Goal: Find contact information: Find contact information

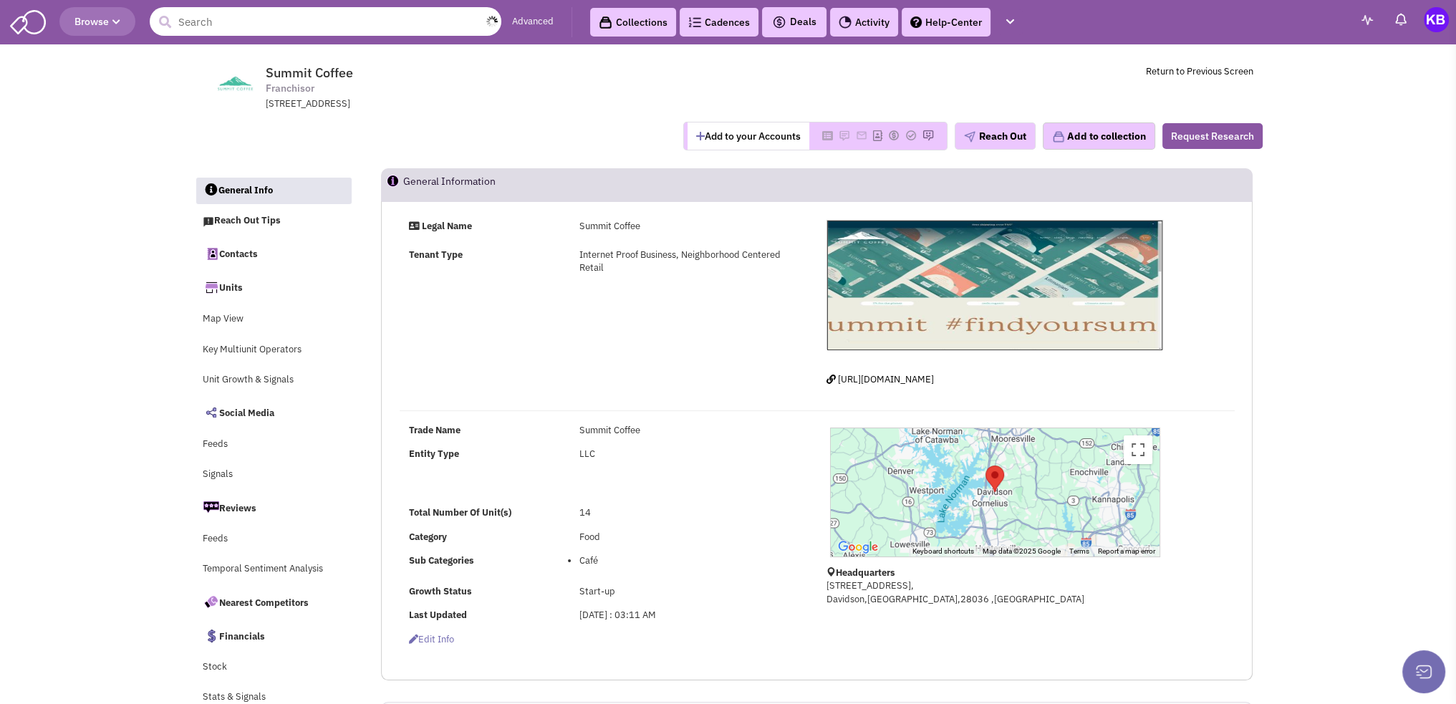
click at [332, 8] on input "text" at bounding box center [326, 21] width 352 height 29
click at [327, 15] on input "text" at bounding box center [326, 21] width 352 height 29
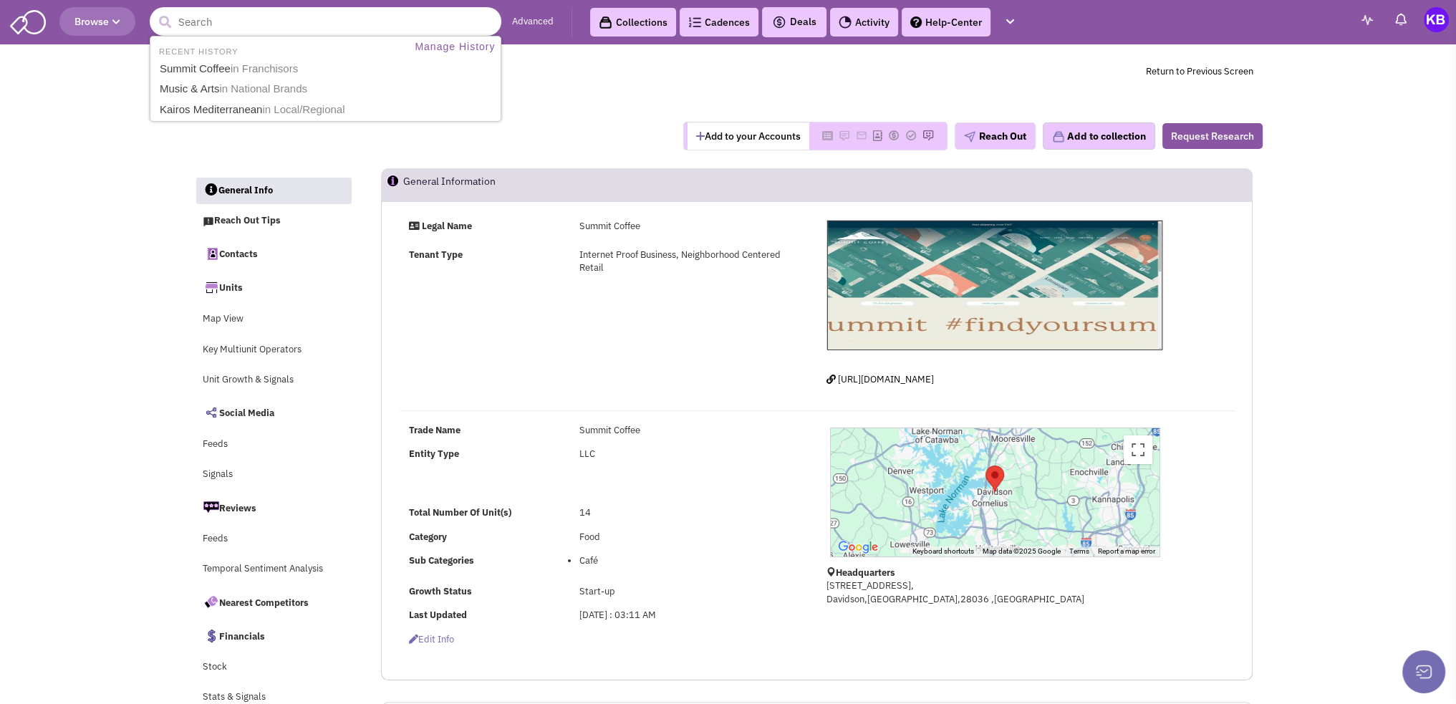
click at [327, 15] on input "text" at bounding box center [326, 21] width 352 height 29
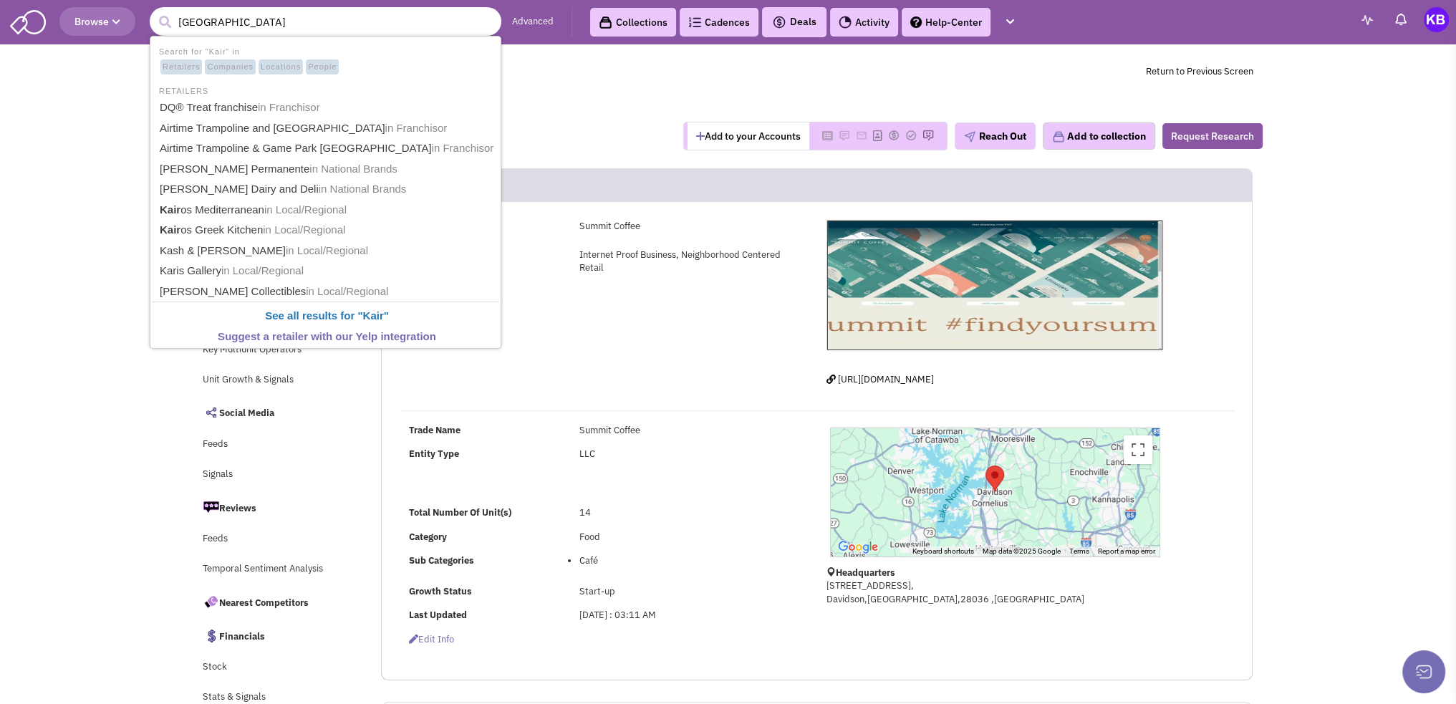
type input "Kairos"
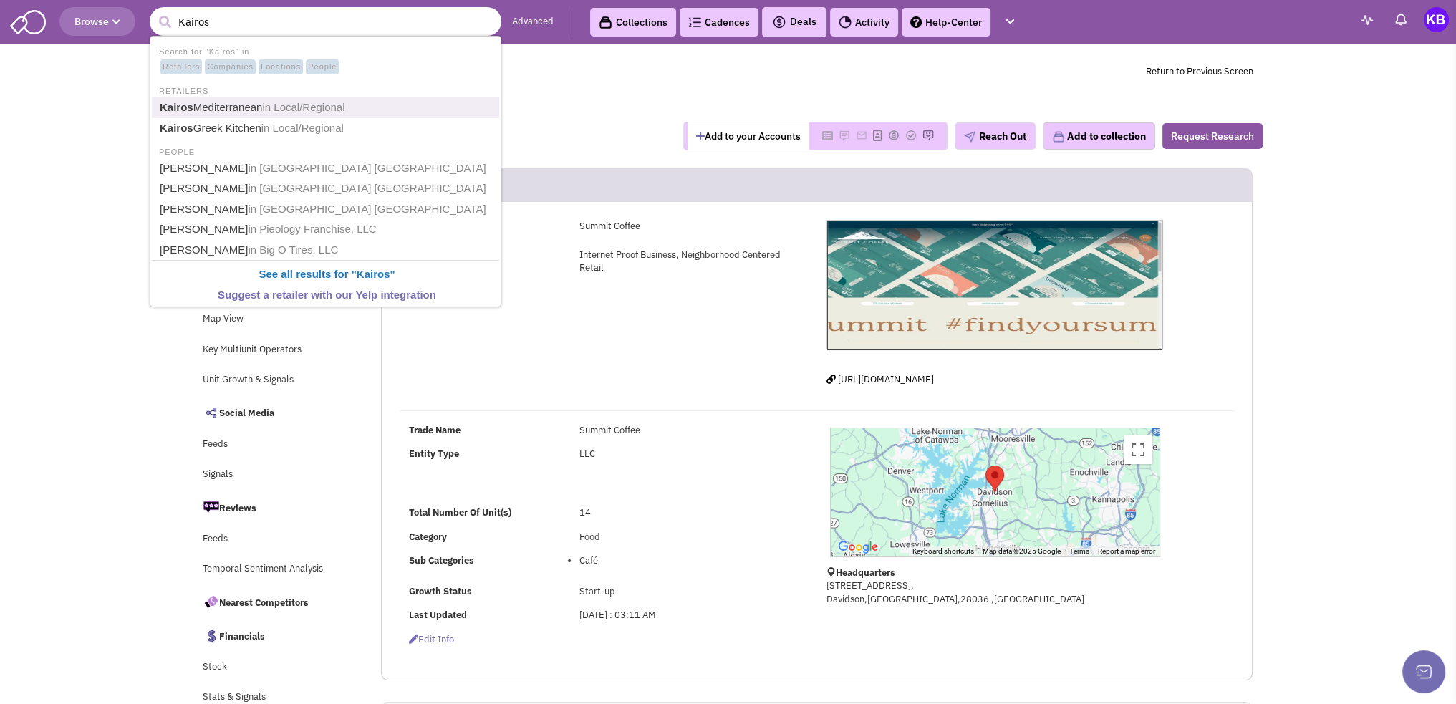
click at [332, 102] on span "in Local/Regional" at bounding box center [303, 107] width 82 height 12
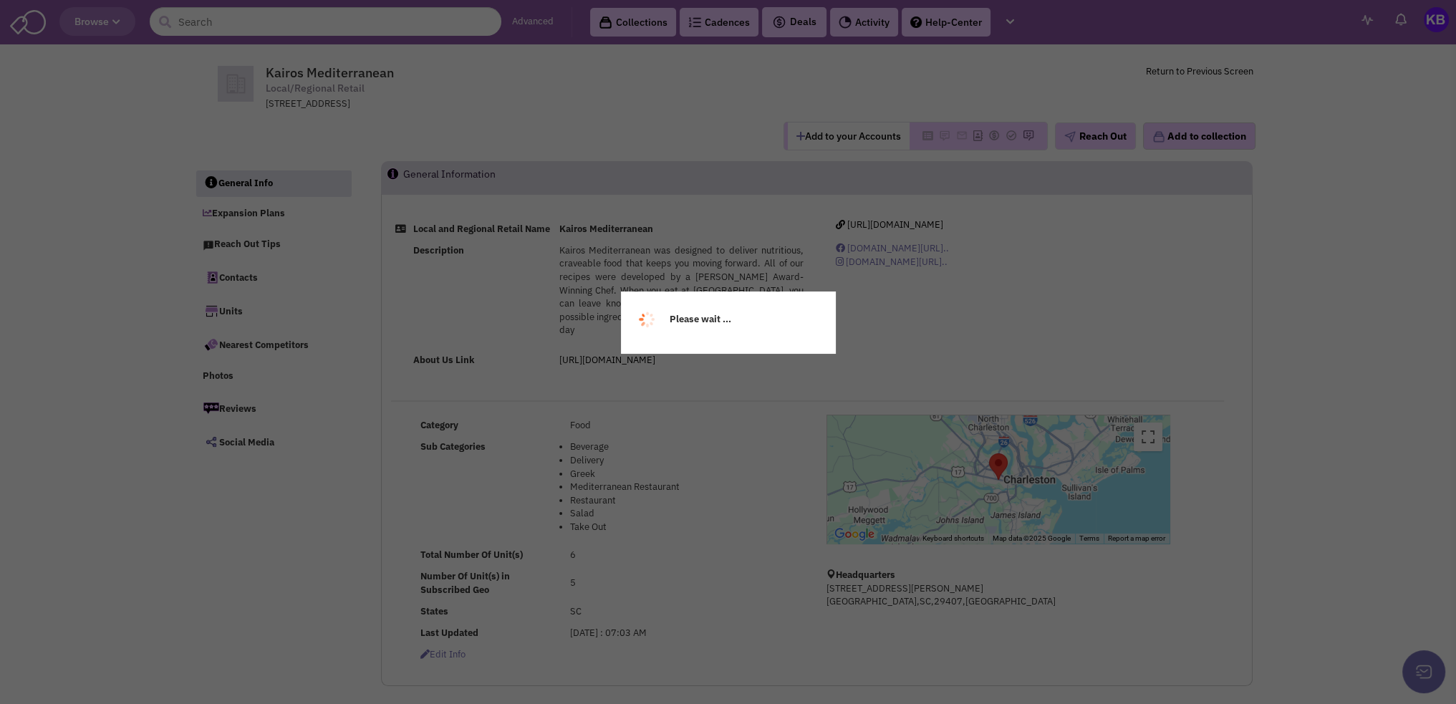
select select
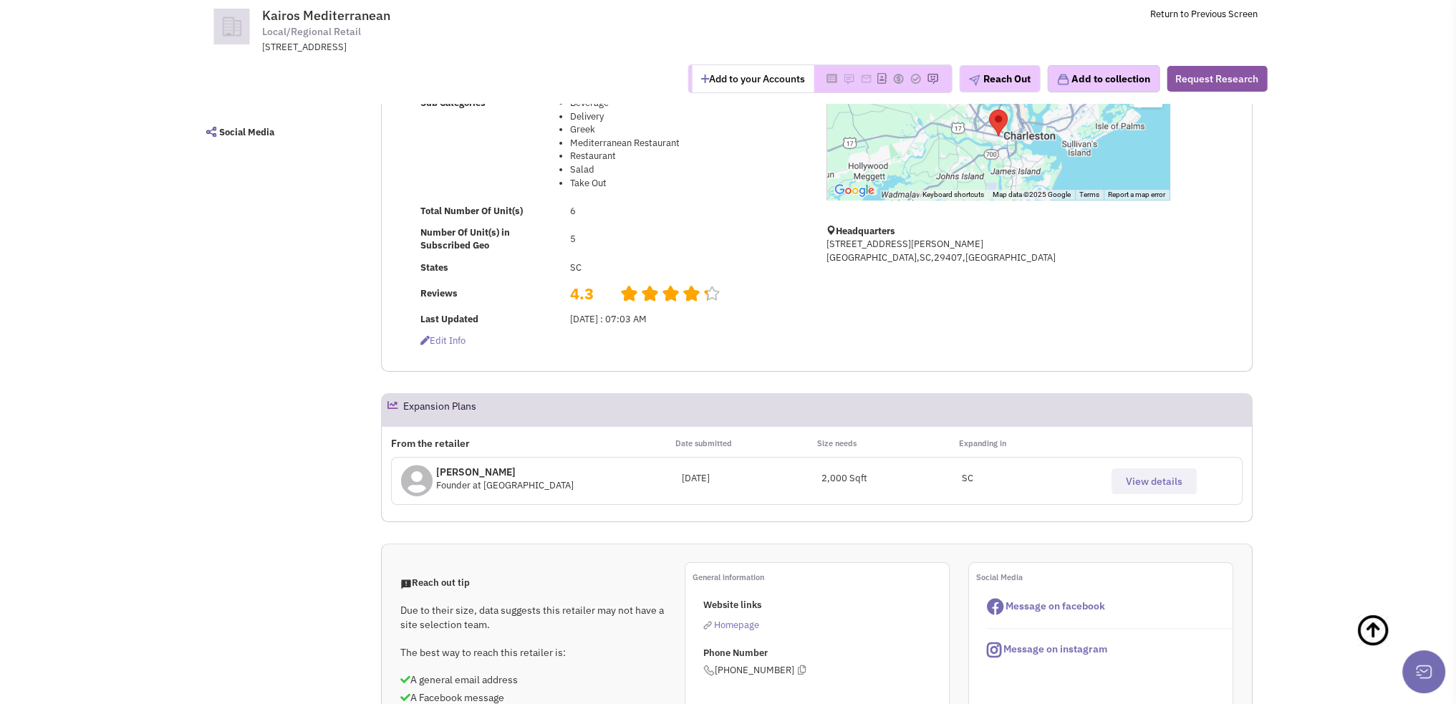
scroll to position [430, 0]
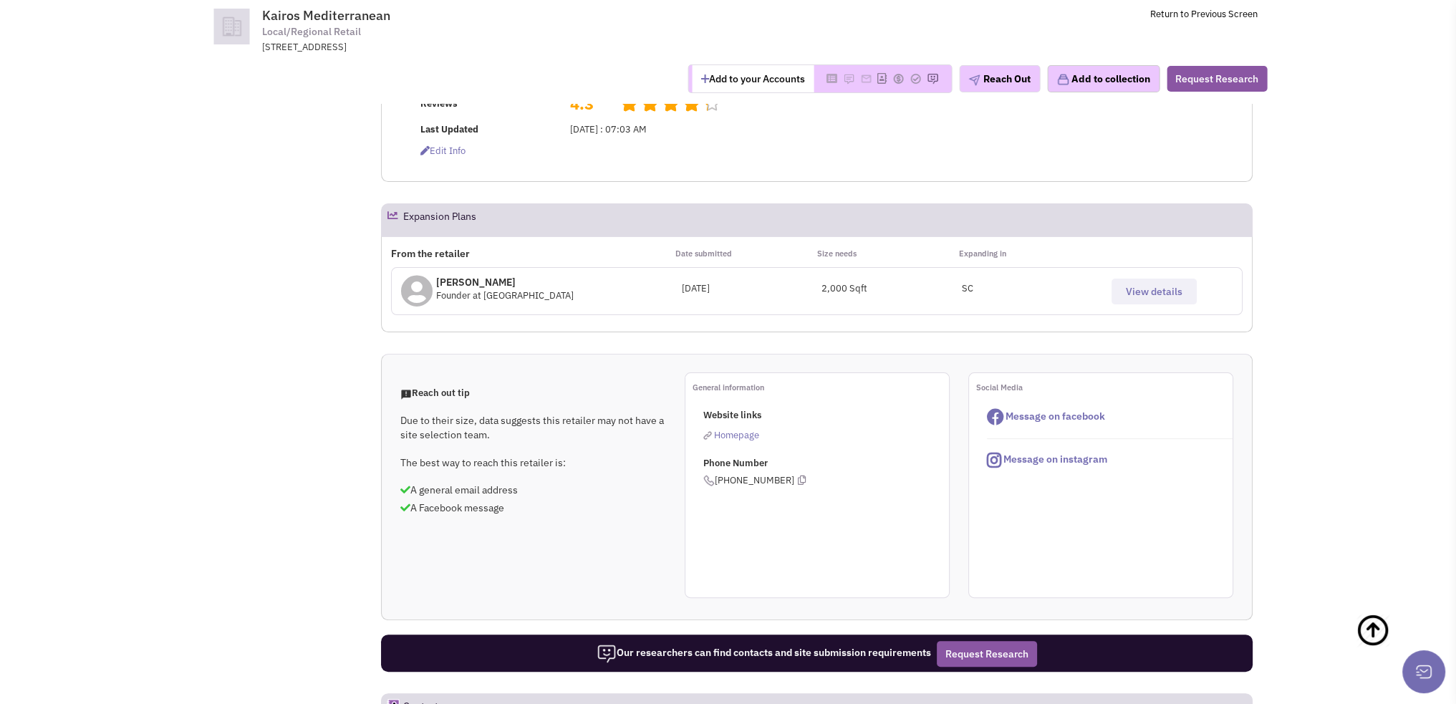
click at [1129, 294] on span "View details" at bounding box center [1154, 291] width 57 height 13
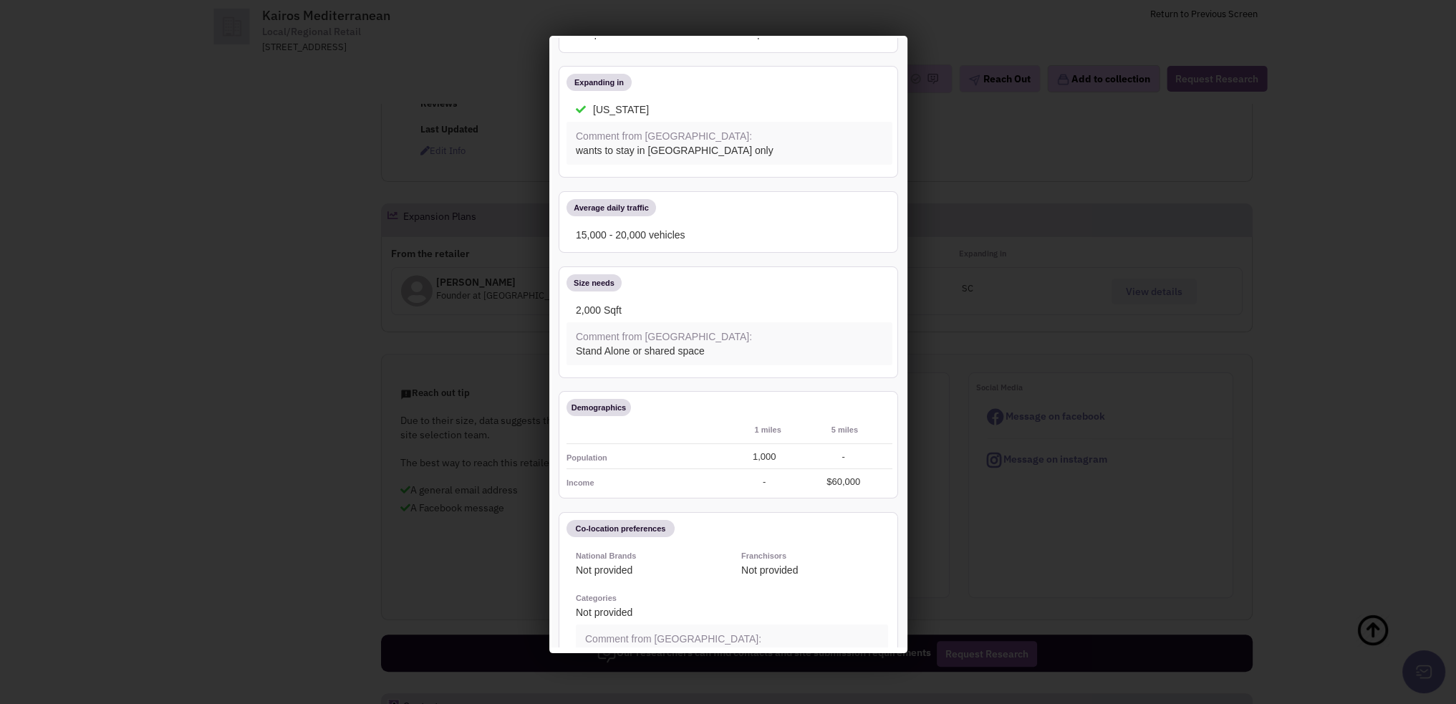
scroll to position [287, 0]
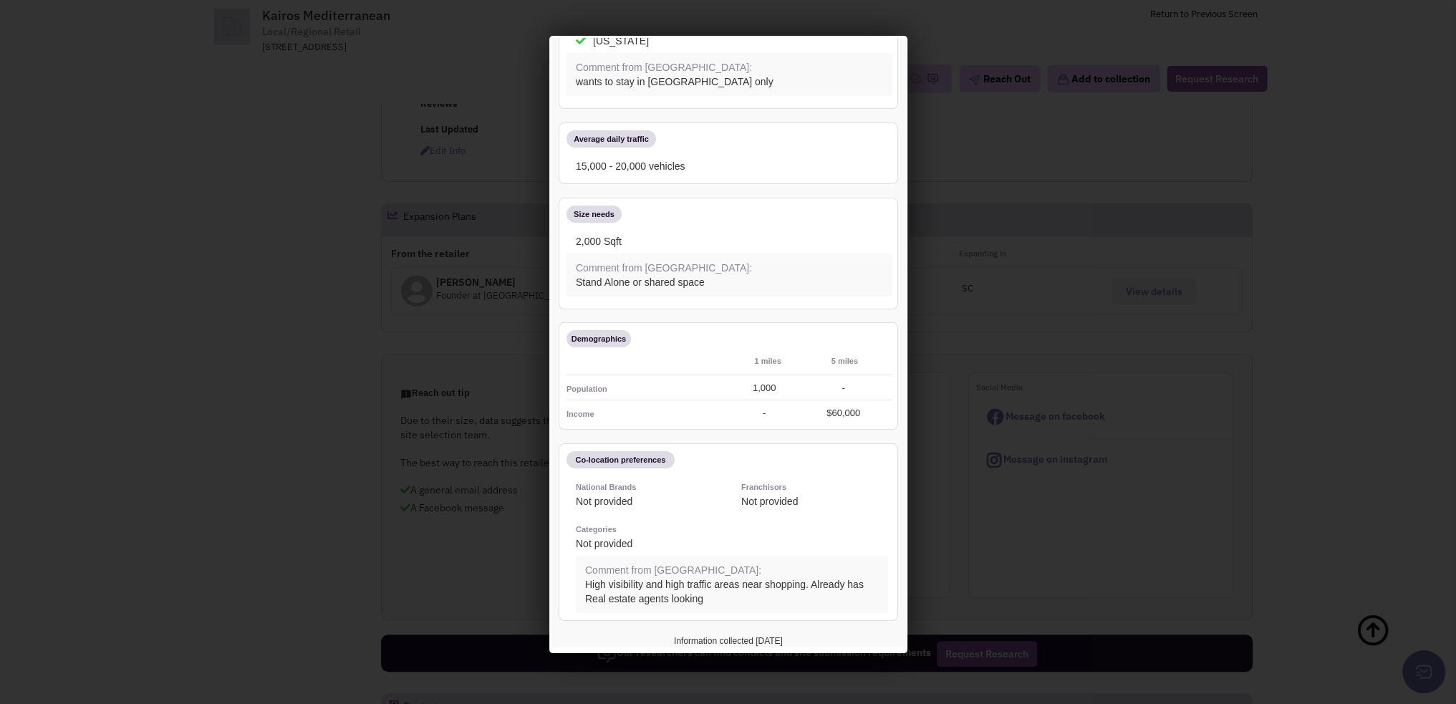
click at [704, 593] on div "High visibility and high traffic areas near shopping. Already has Real estate a…" at bounding box center [729, 589] width 312 height 29
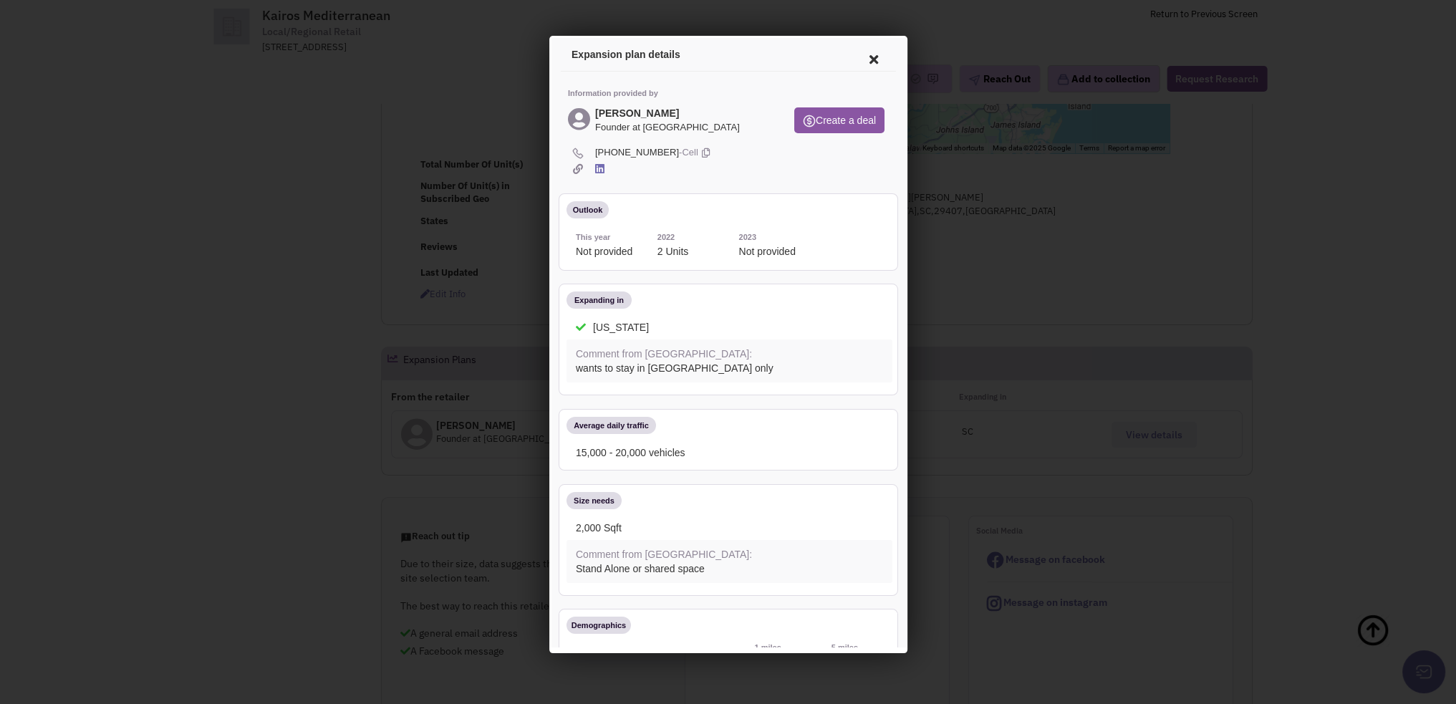
click at [862, 57] on icon at bounding box center [871, 57] width 30 height 34
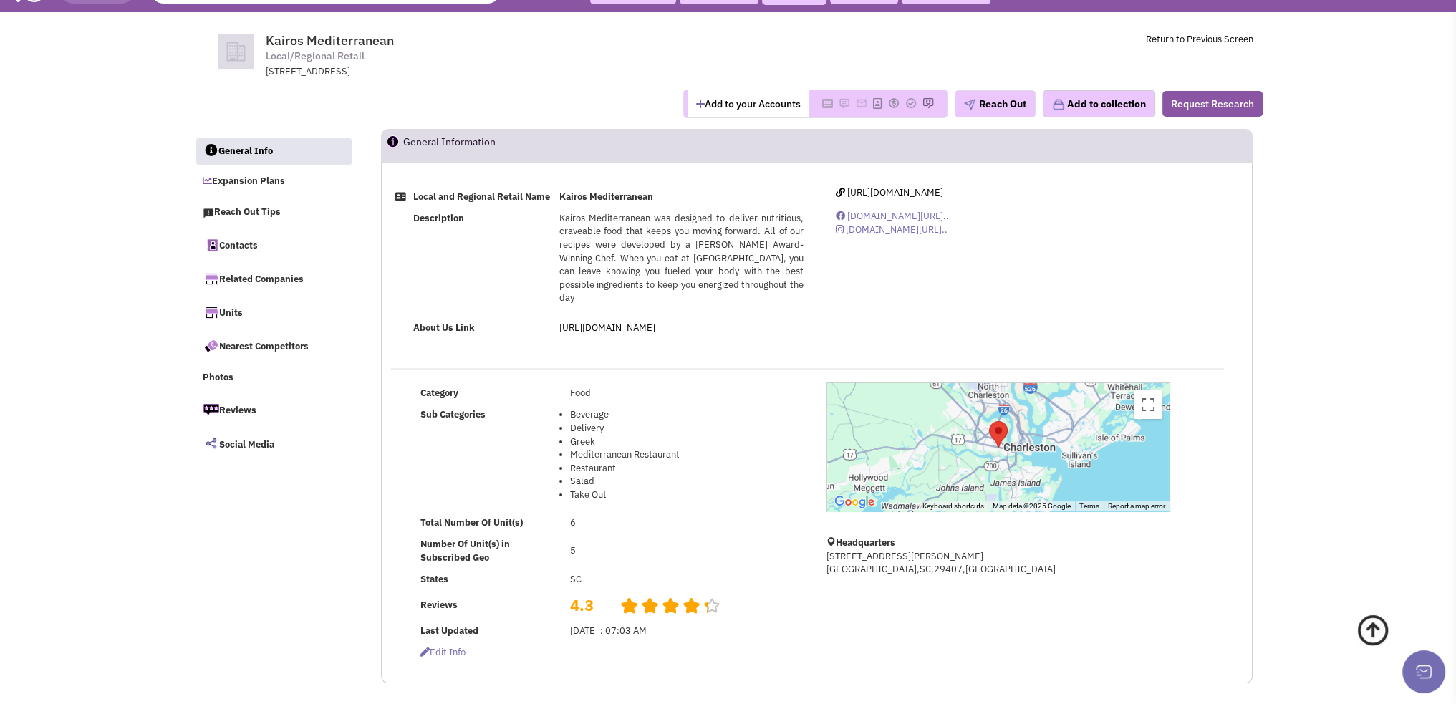
scroll to position [0, 0]
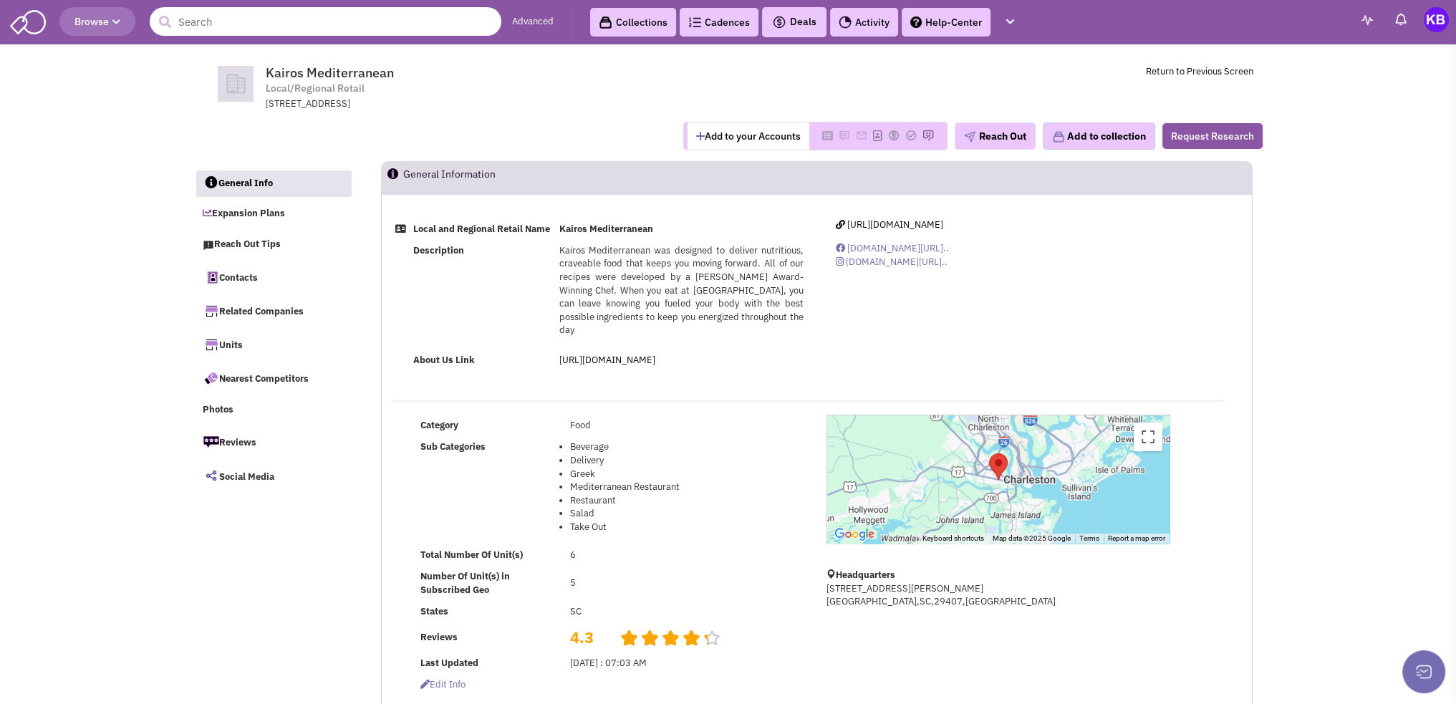
click at [255, 14] on input "text" at bounding box center [326, 21] width 352 height 29
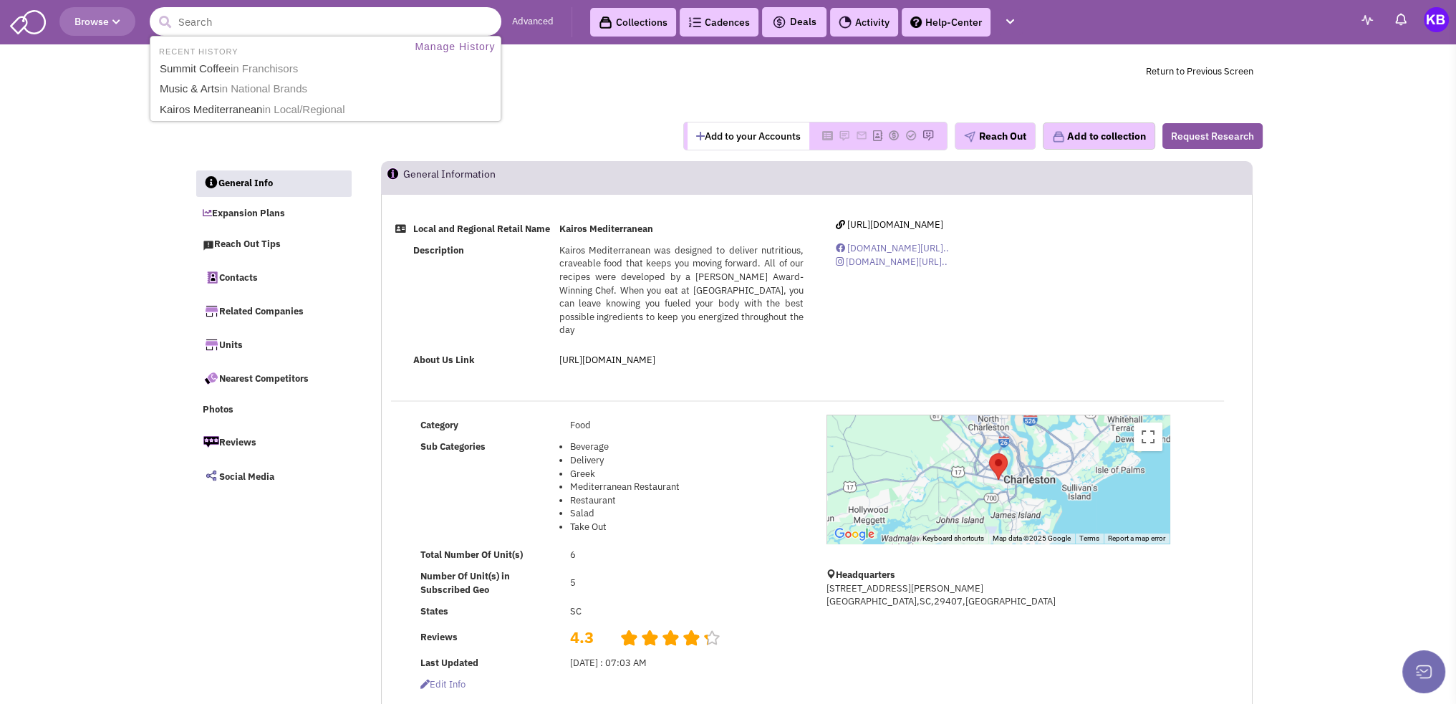
click at [243, 21] on input "text" at bounding box center [326, 21] width 352 height 29
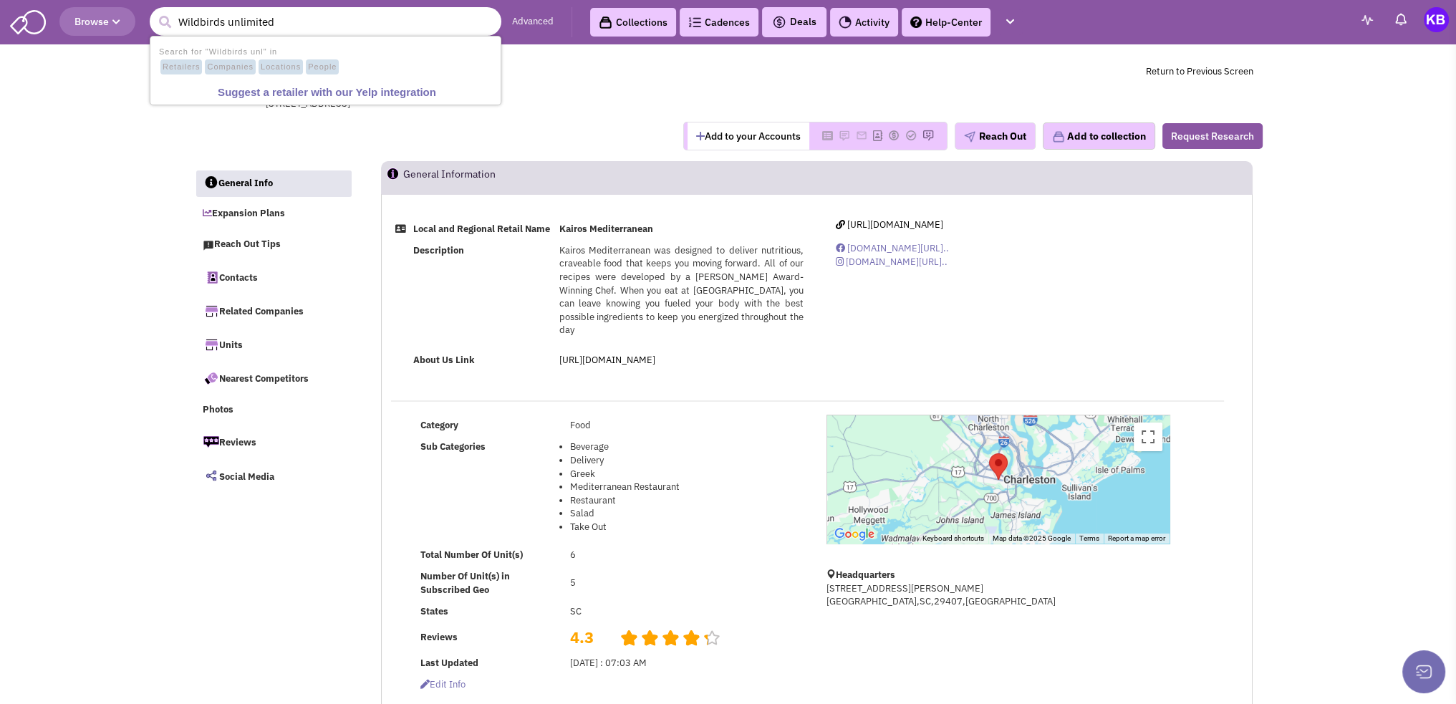
type input "Wildbirds unlimited"
click at [154, 11] on button "submit" at bounding box center [164, 21] width 21 height 21
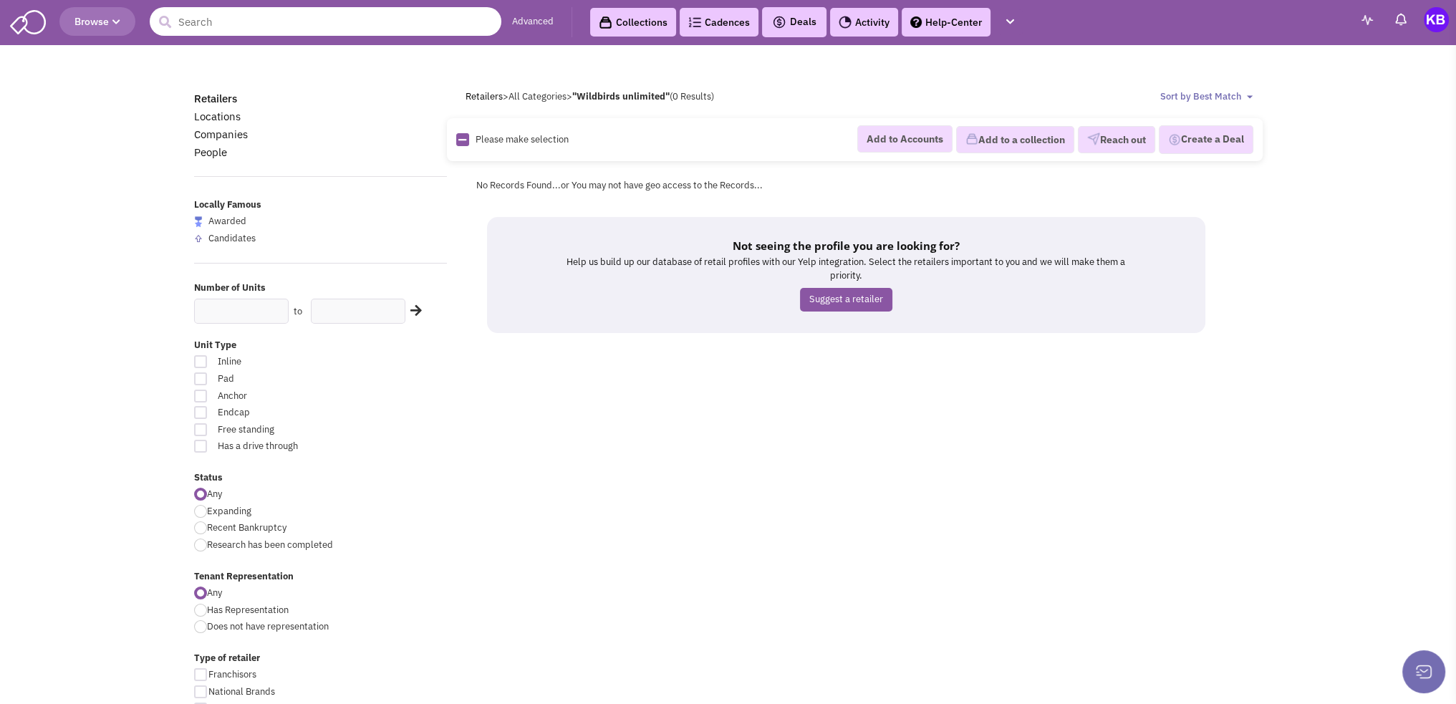
click at [318, 21] on input "text" at bounding box center [326, 21] width 352 height 29
click at [405, 24] on input "Wild Birds" at bounding box center [326, 21] width 352 height 29
type input "W"
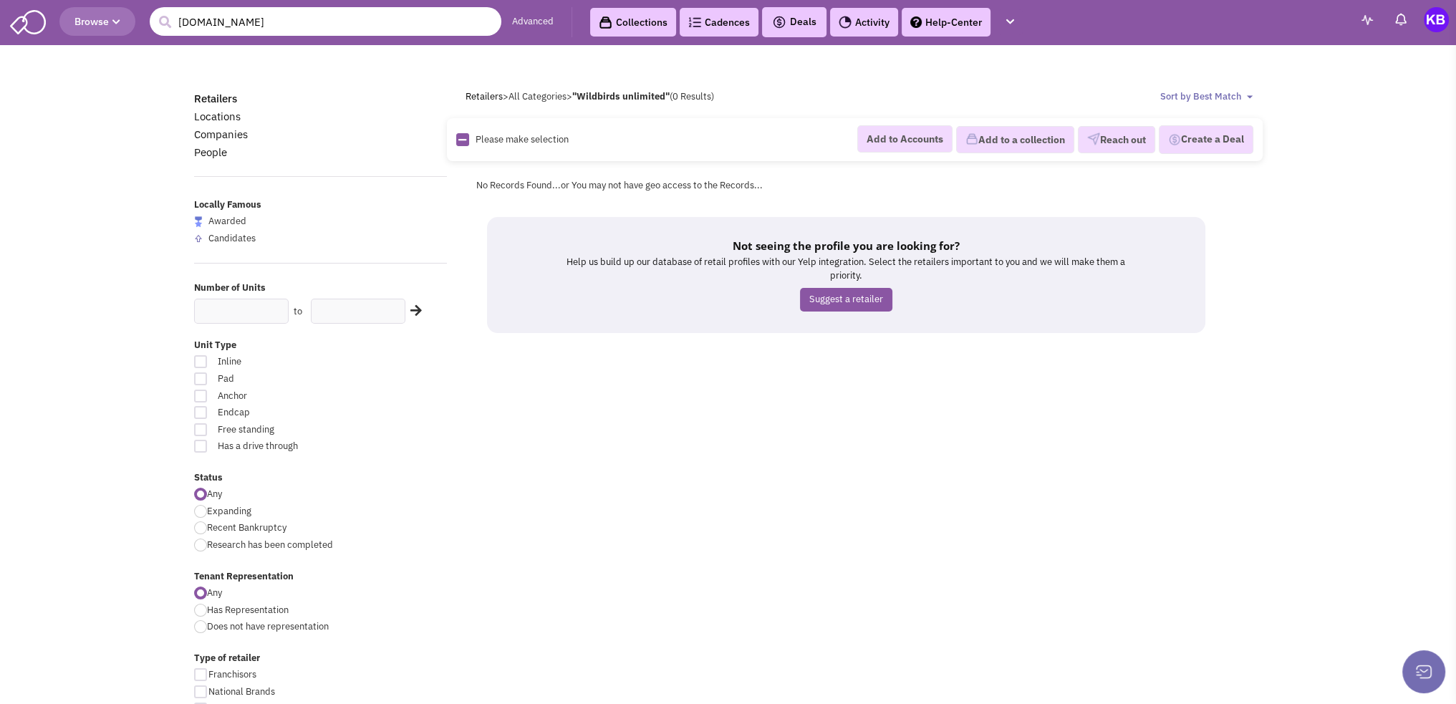
drag, startPoint x: 305, startPoint y: 22, endPoint x: 138, endPoint y: 19, distance: 167.7
click at [138, 19] on header "Browse 1 result is available, use up and down arrow keys to navigate. wbu.com A…" at bounding box center [728, 22] width 1456 height 44
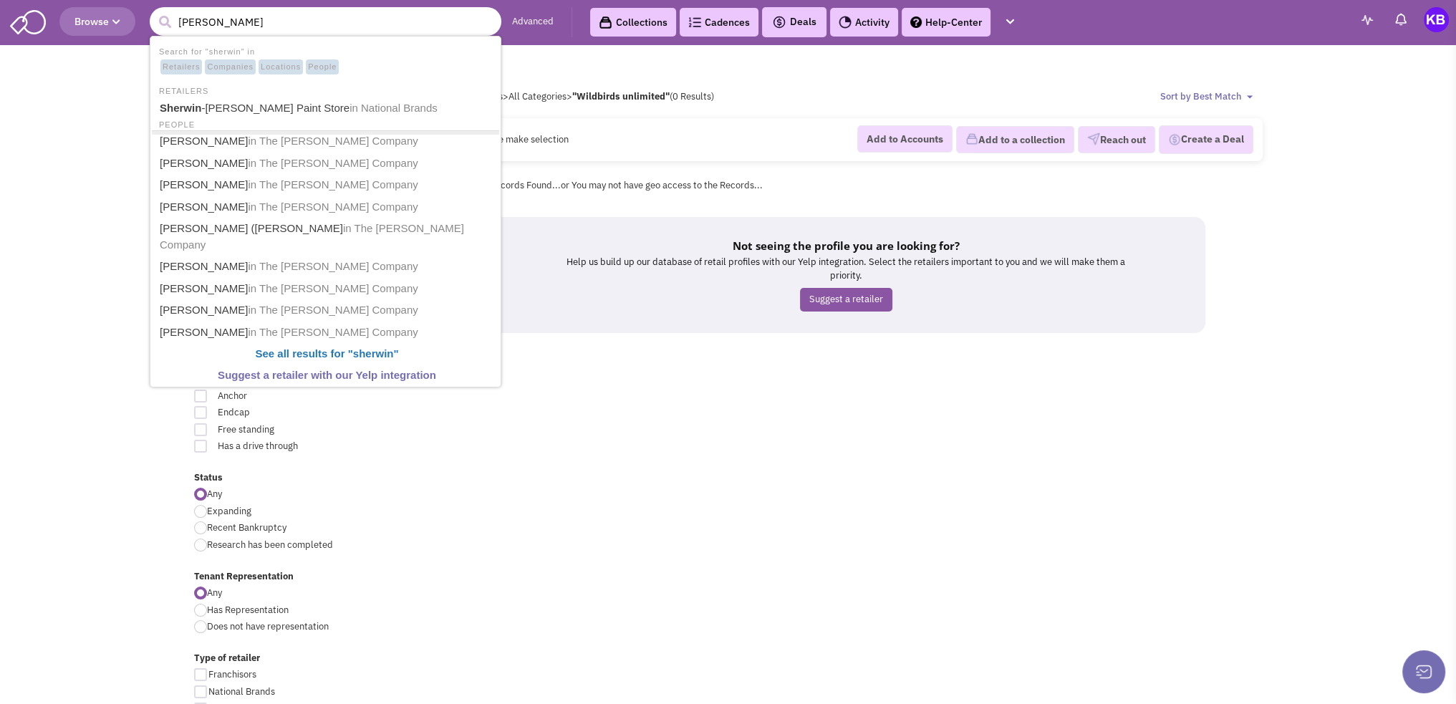
type input "sherwin williams"
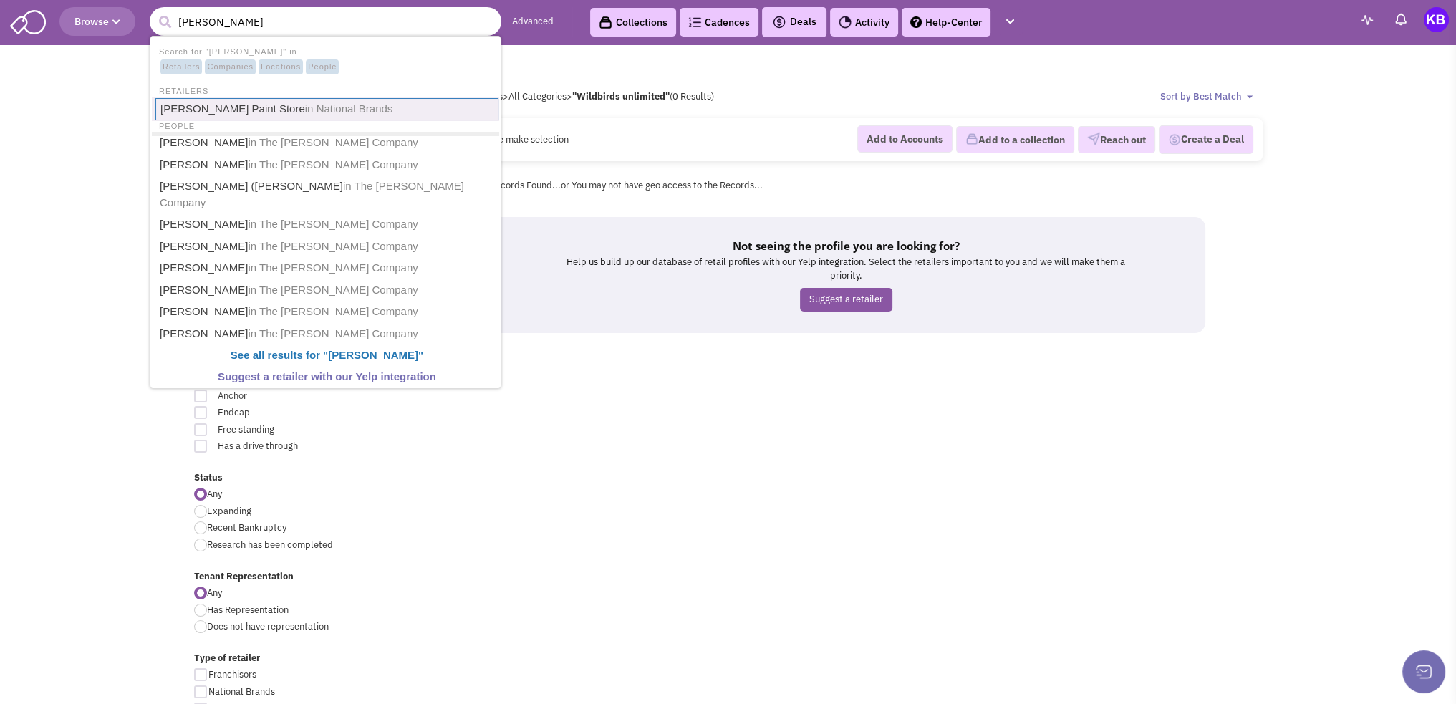
click at [262, 104] on link "Sherwin-Williams Paint Store in National Brands" at bounding box center [326, 109] width 343 height 22
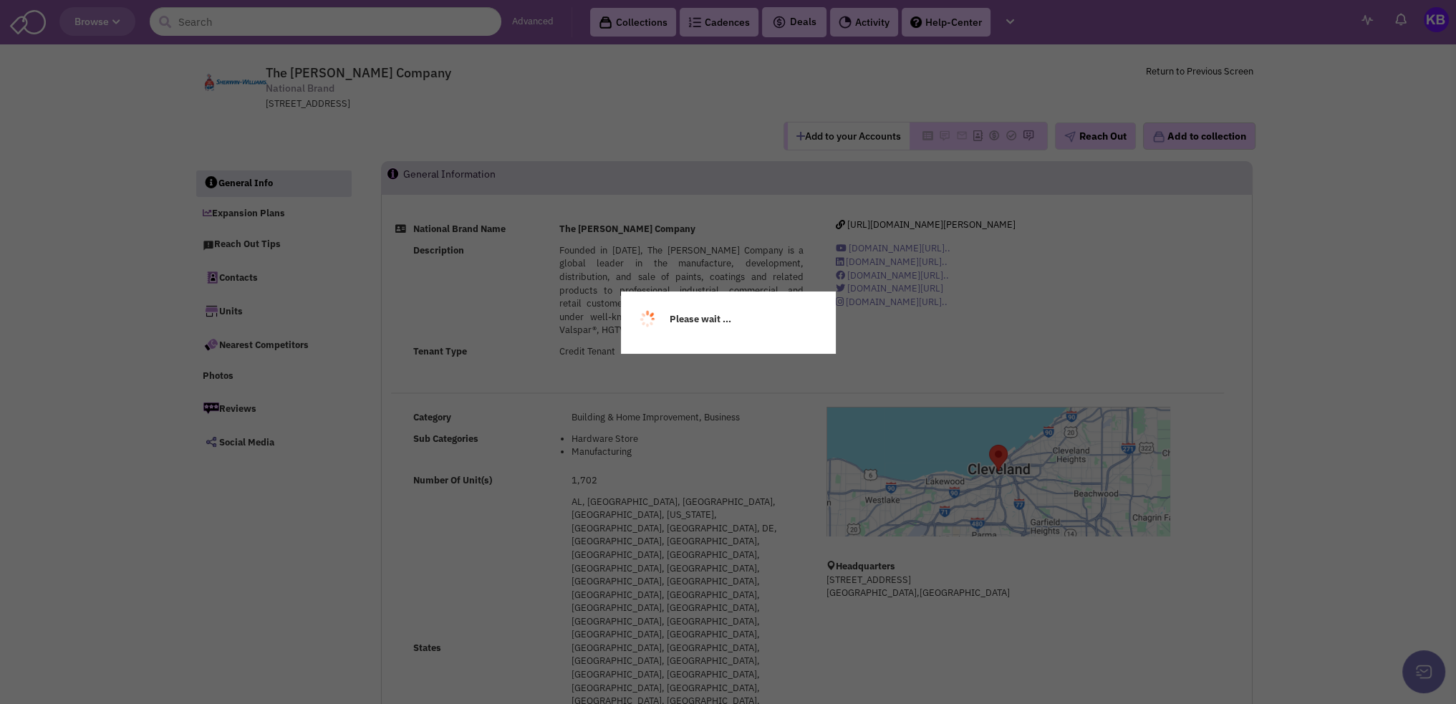
select select
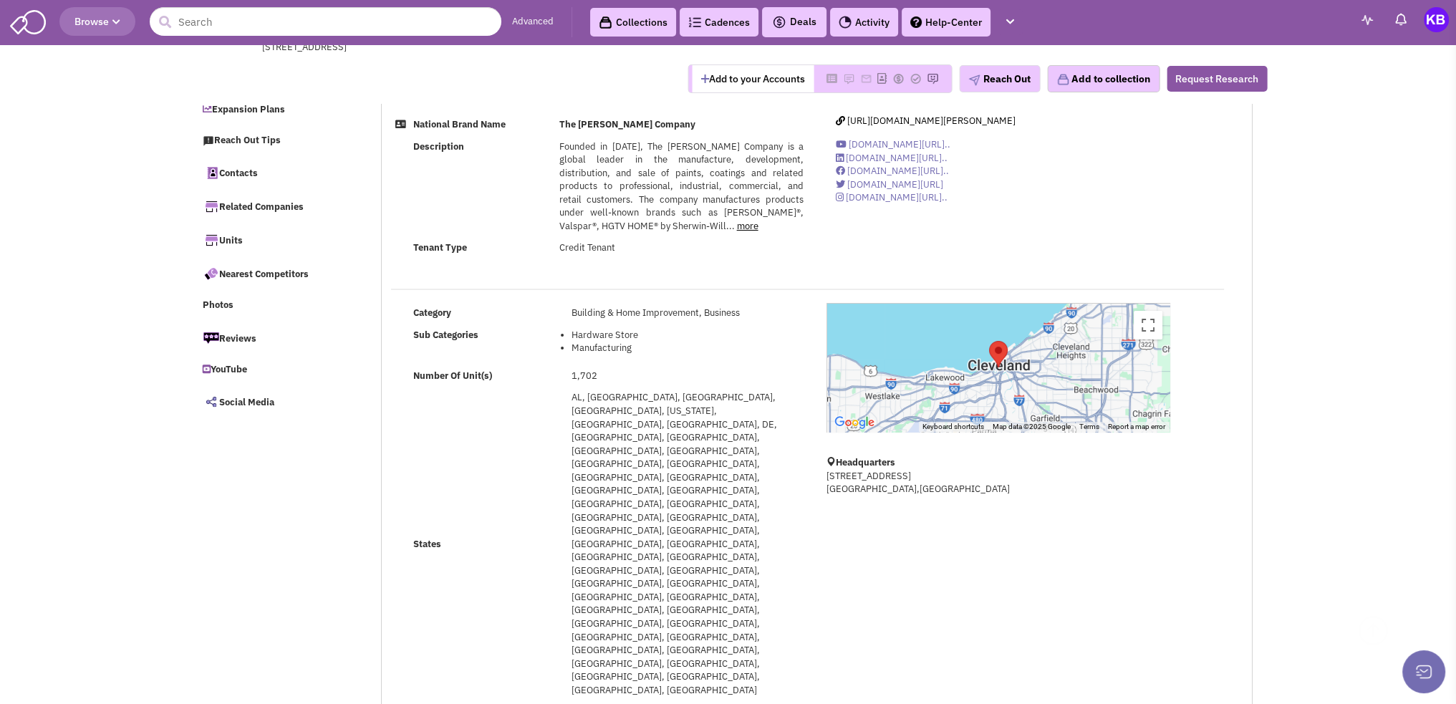
scroll to position [358, 0]
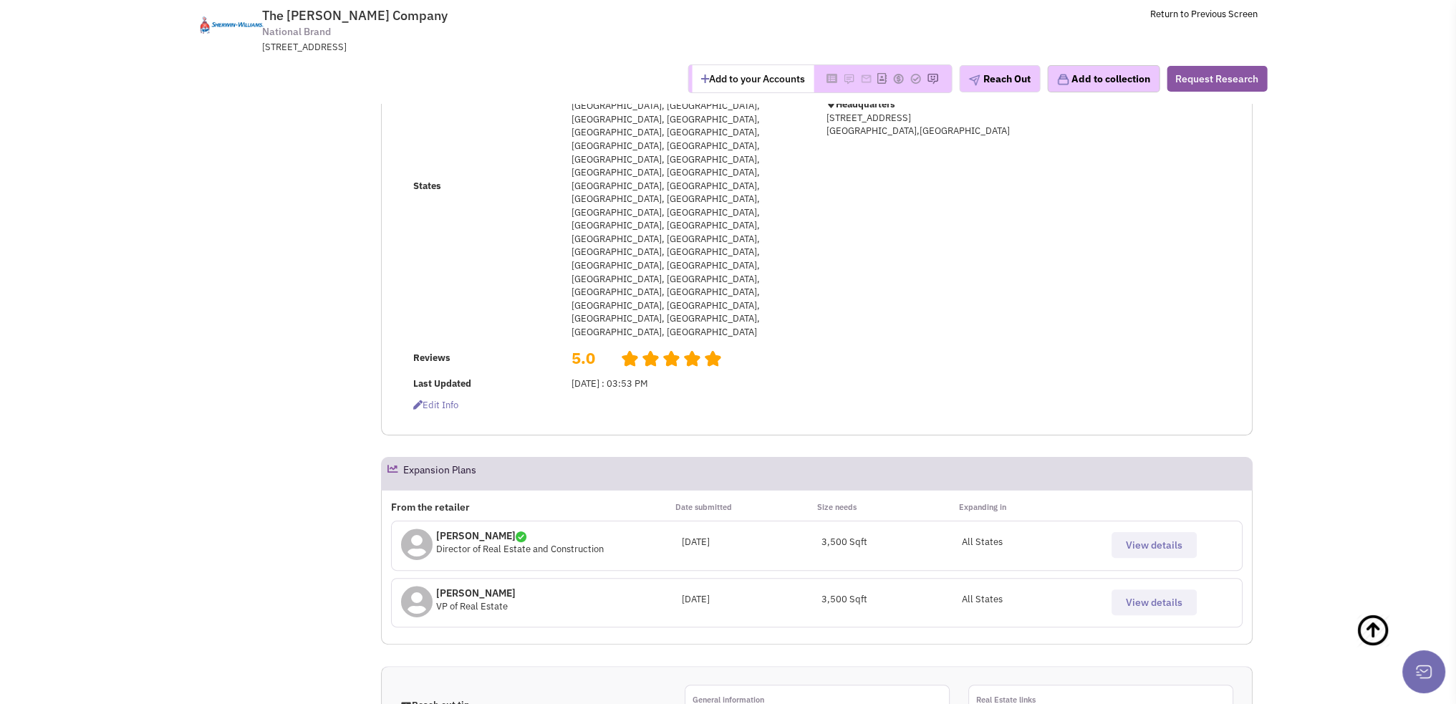
click at [1145, 539] on span "View details" at bounding box center [1154, 545] width 57 height 13
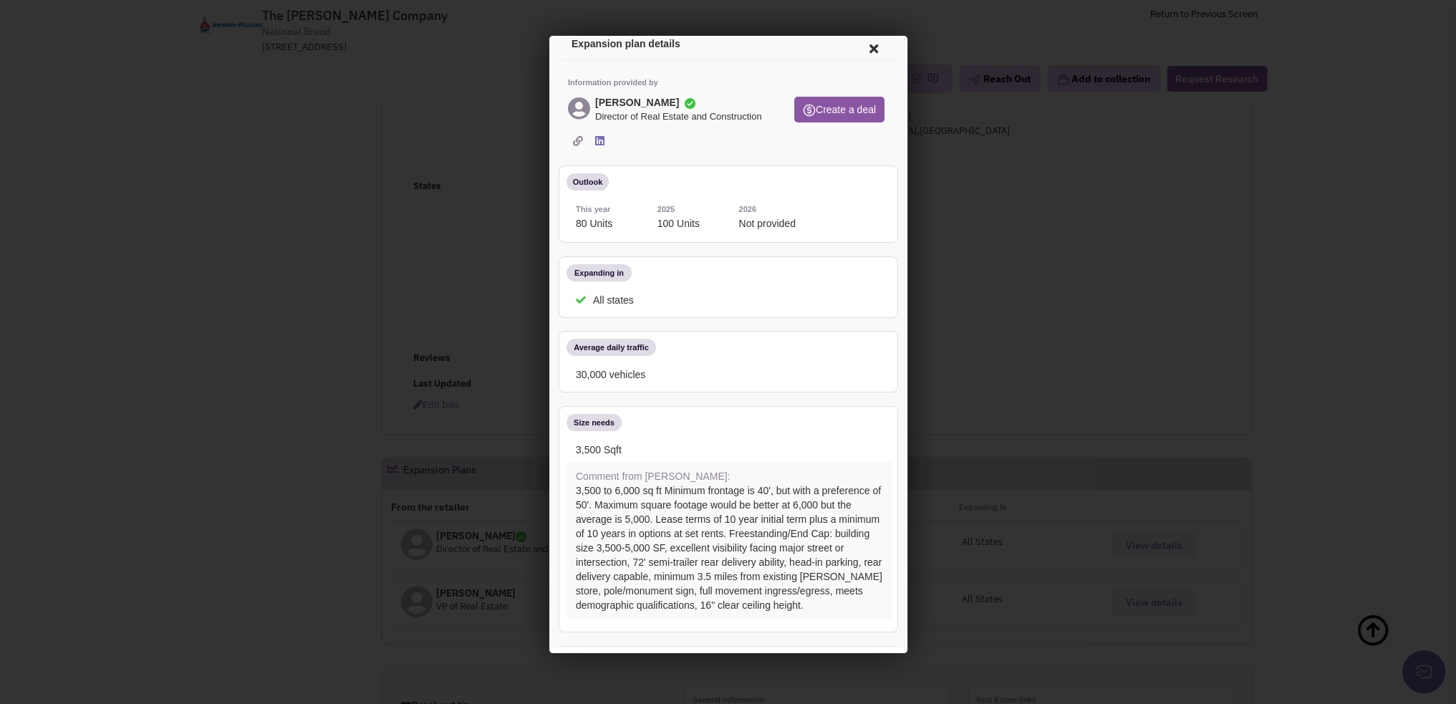
scroll to position [3, 0]
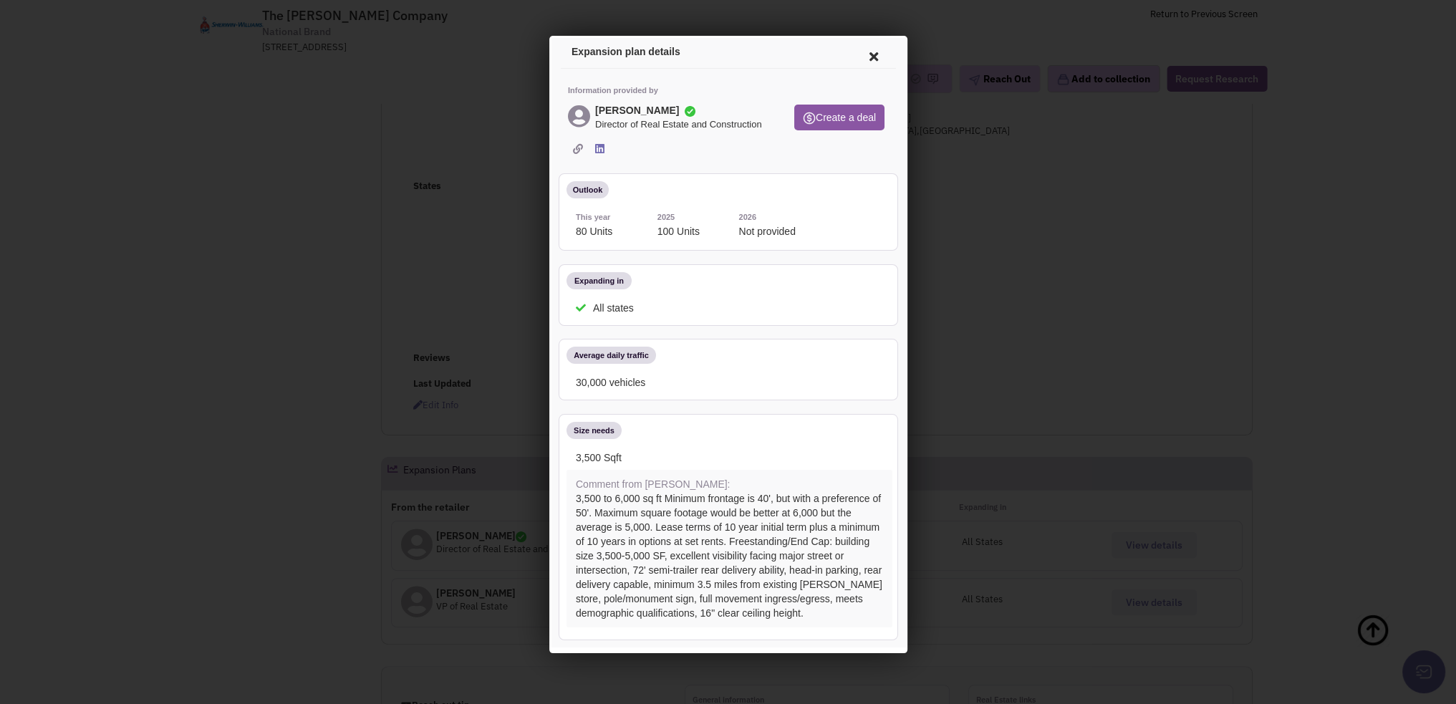
click at [859, 56] on icon at bounding box center [871, 54] width 30 height 34
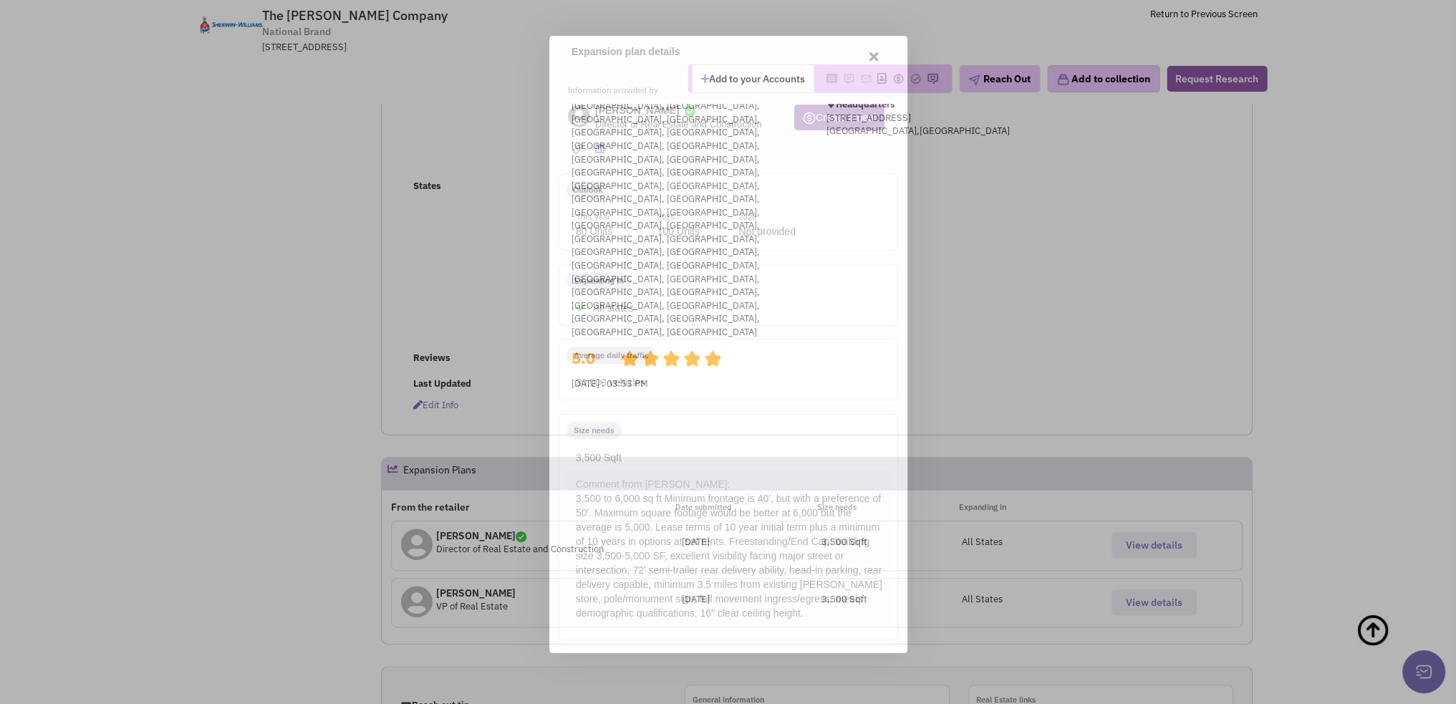
scroll to position [0, 0]
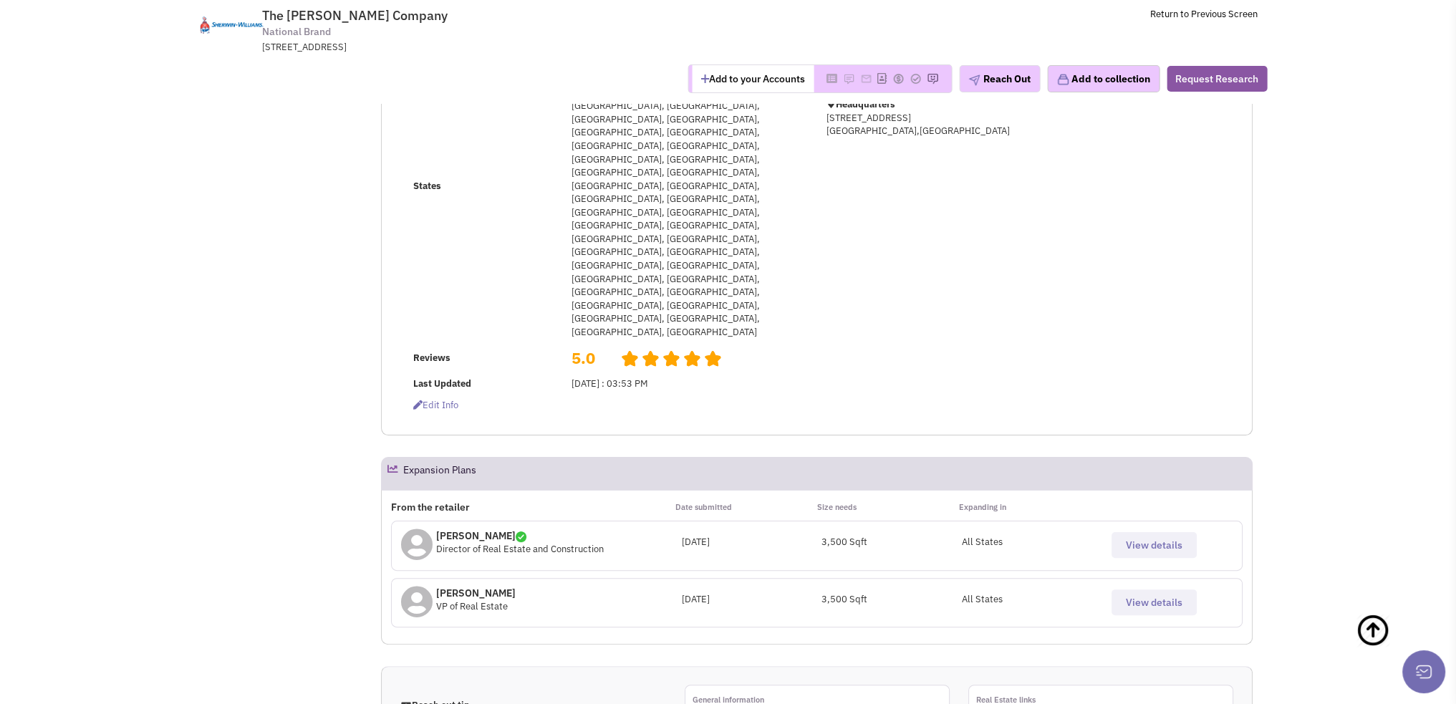
click at [413, 529] on icon at bounding box center [417, 545] width 32 height 32
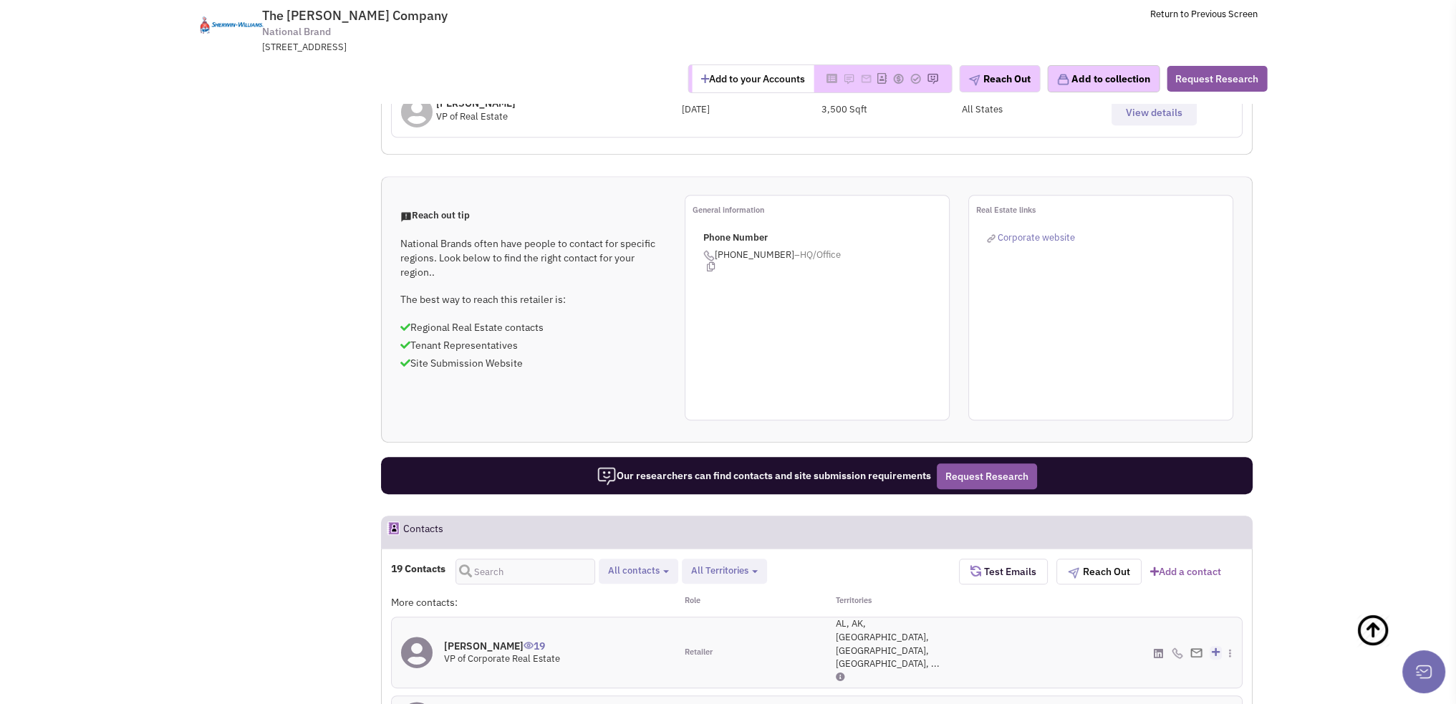
scroll to position [860, 0]
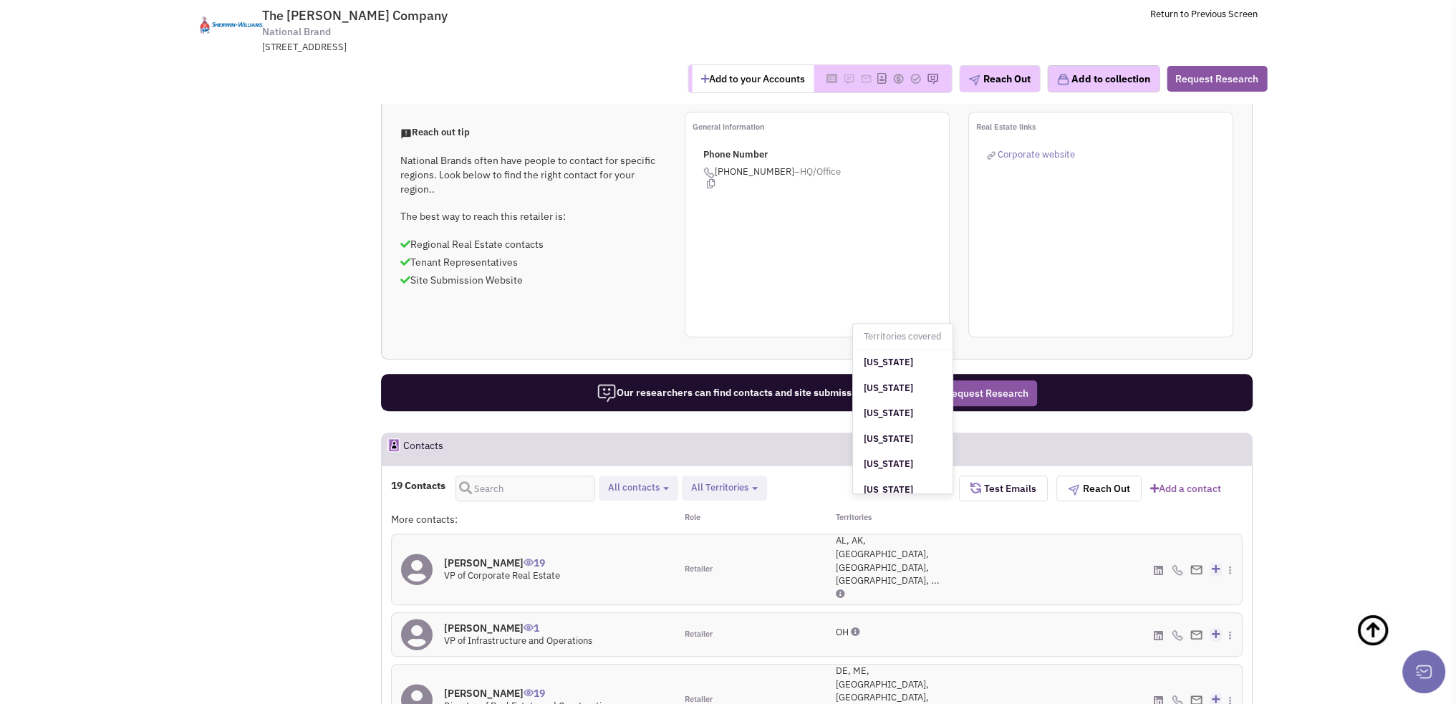
scroll to position [0, 0]
click at [607, 534] on div "Timothy R Muckley 19 VP of Corporate Real Estate" at bounding box center [534, 569] width 284 height 70
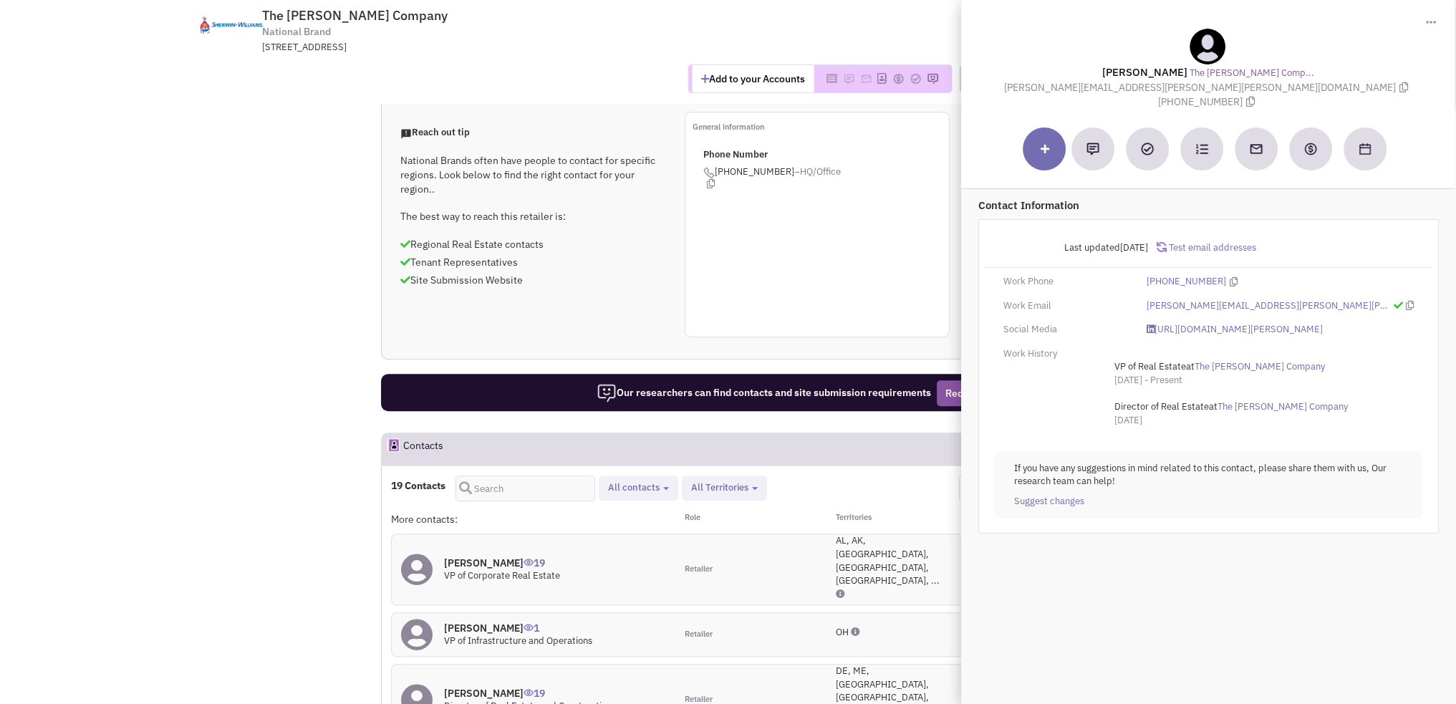
click at [466, 54] on div "Add to your Accounts" at bounding box center [728, 79] width 1097 height 50
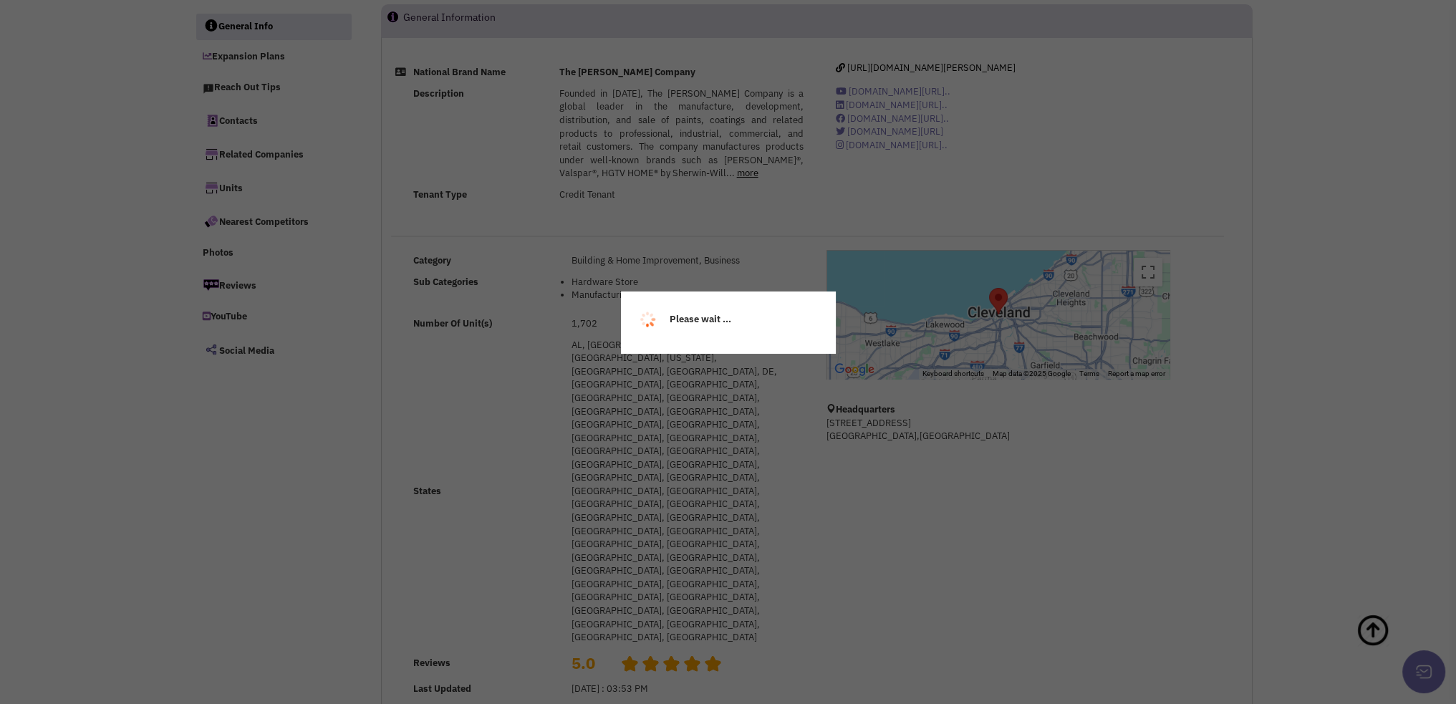
scroll to position [0, 0]
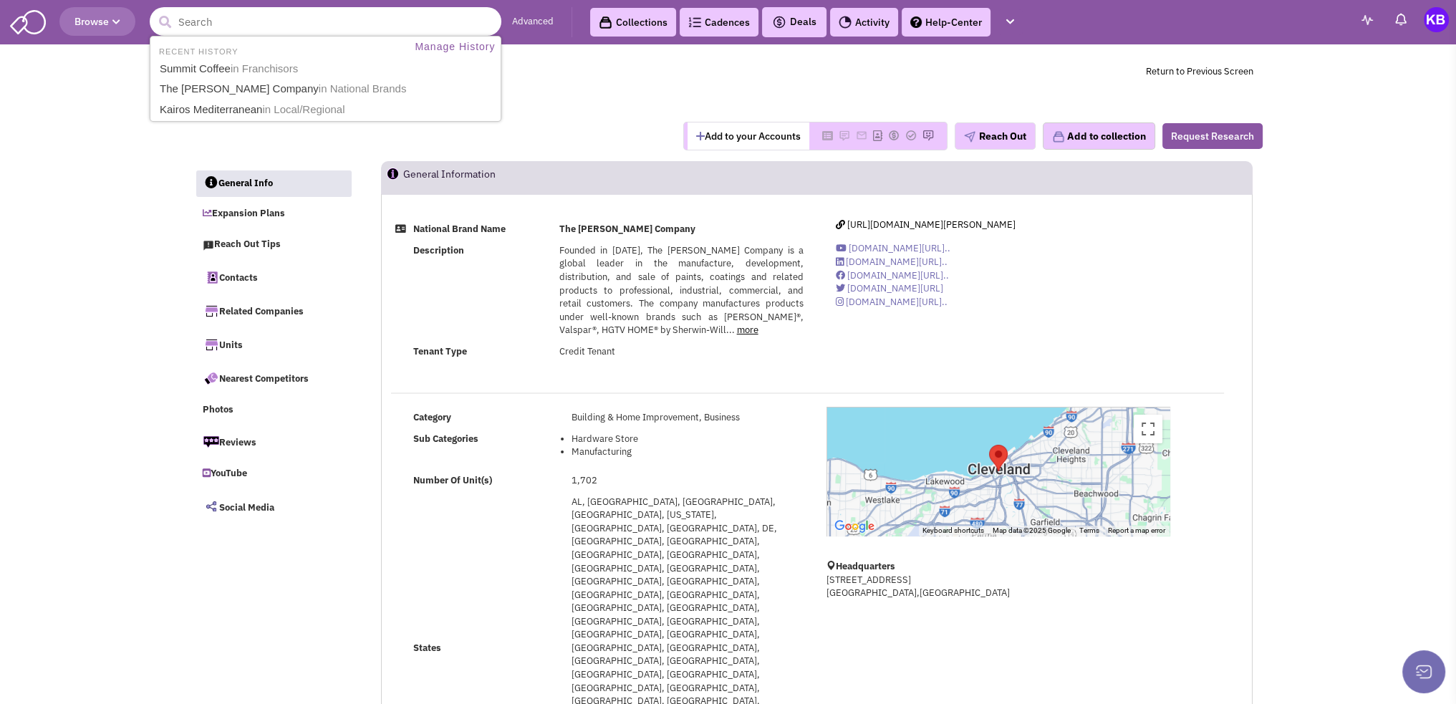
click at [237, 11] on input "text" at bounding box center [326, 21] width 352 height 29
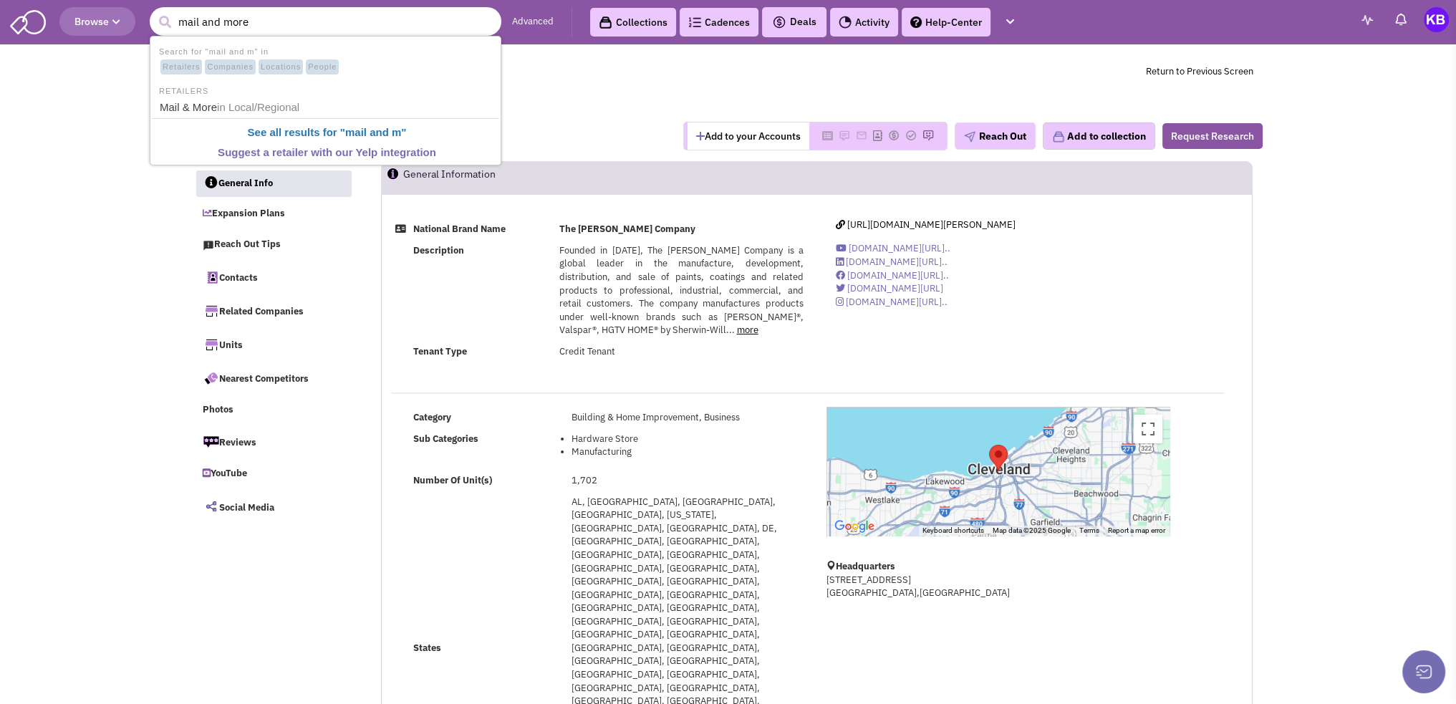
type input "mail and more"
click at [189, 102] on link "Mail & More in Local/Regional" at bounding box center [326, 107] width 343 height 19
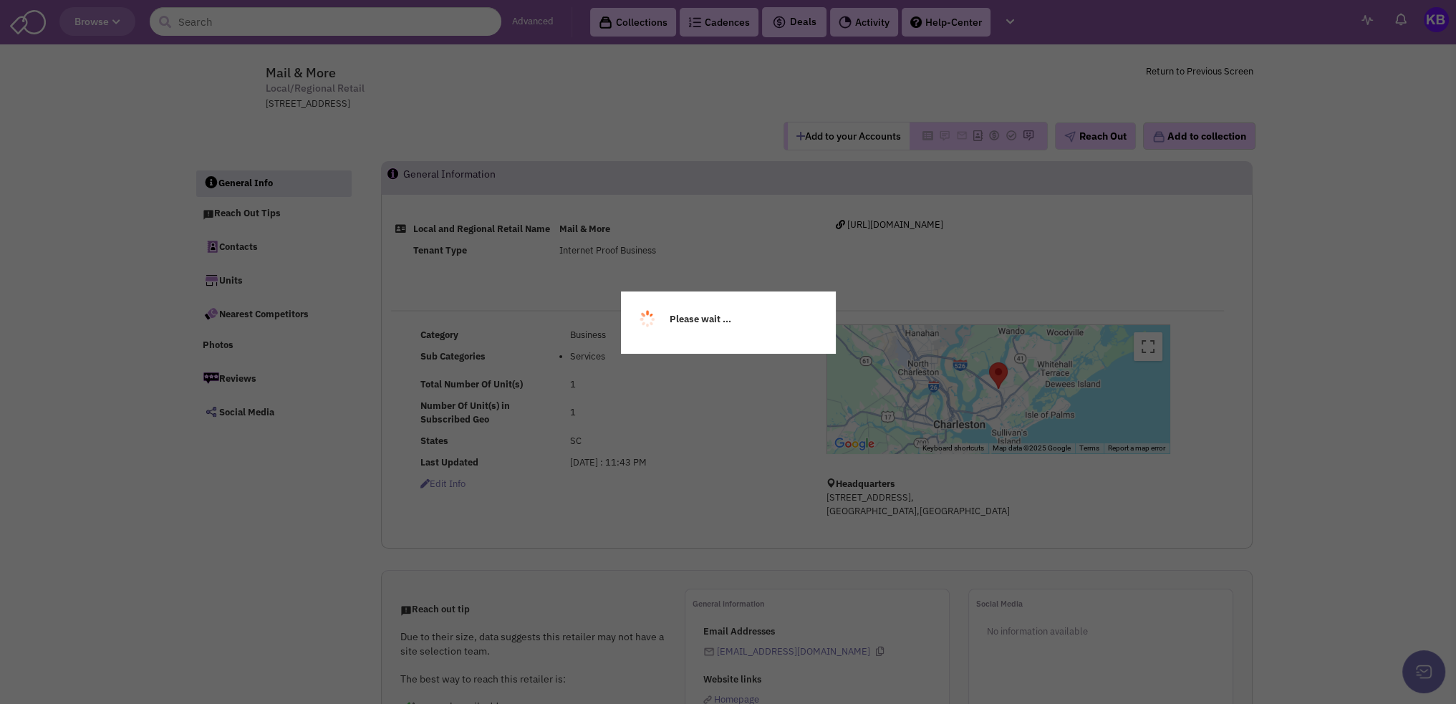
select select
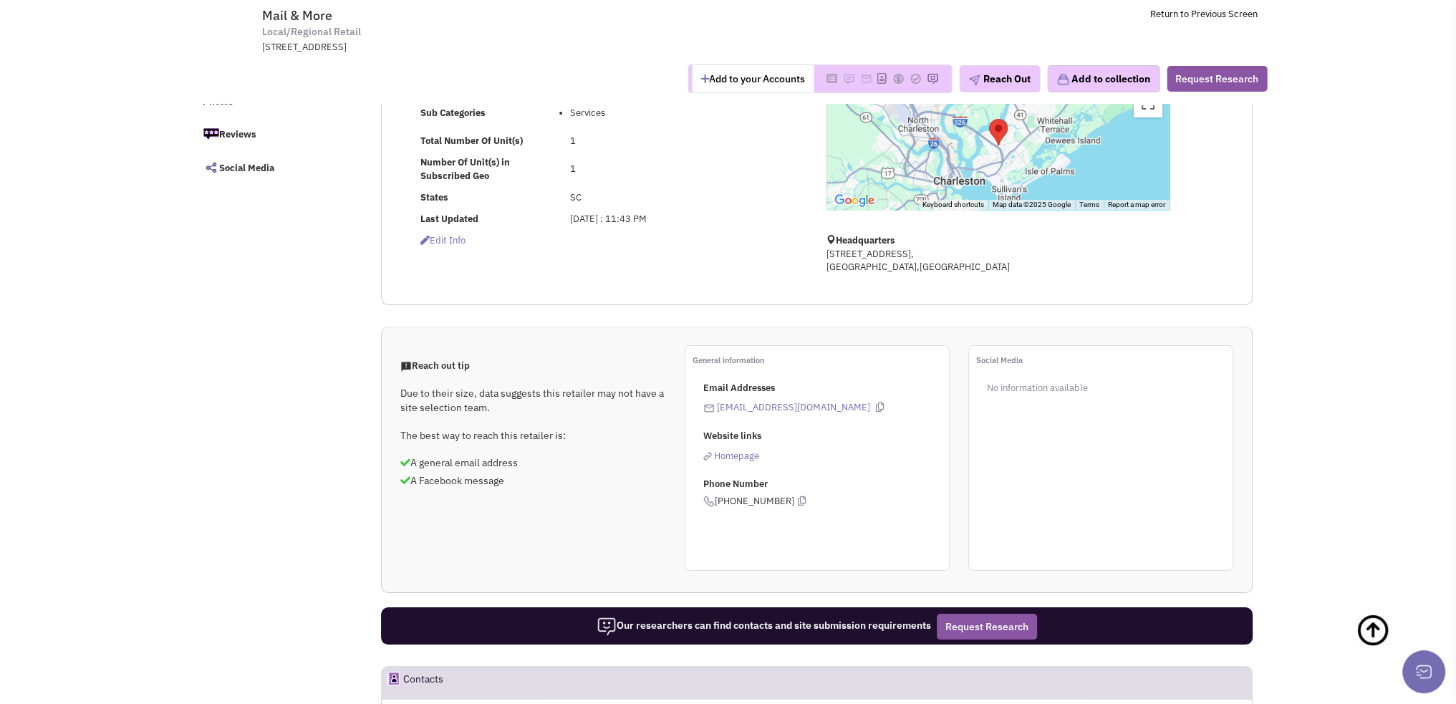
scroll to position [72, 0]
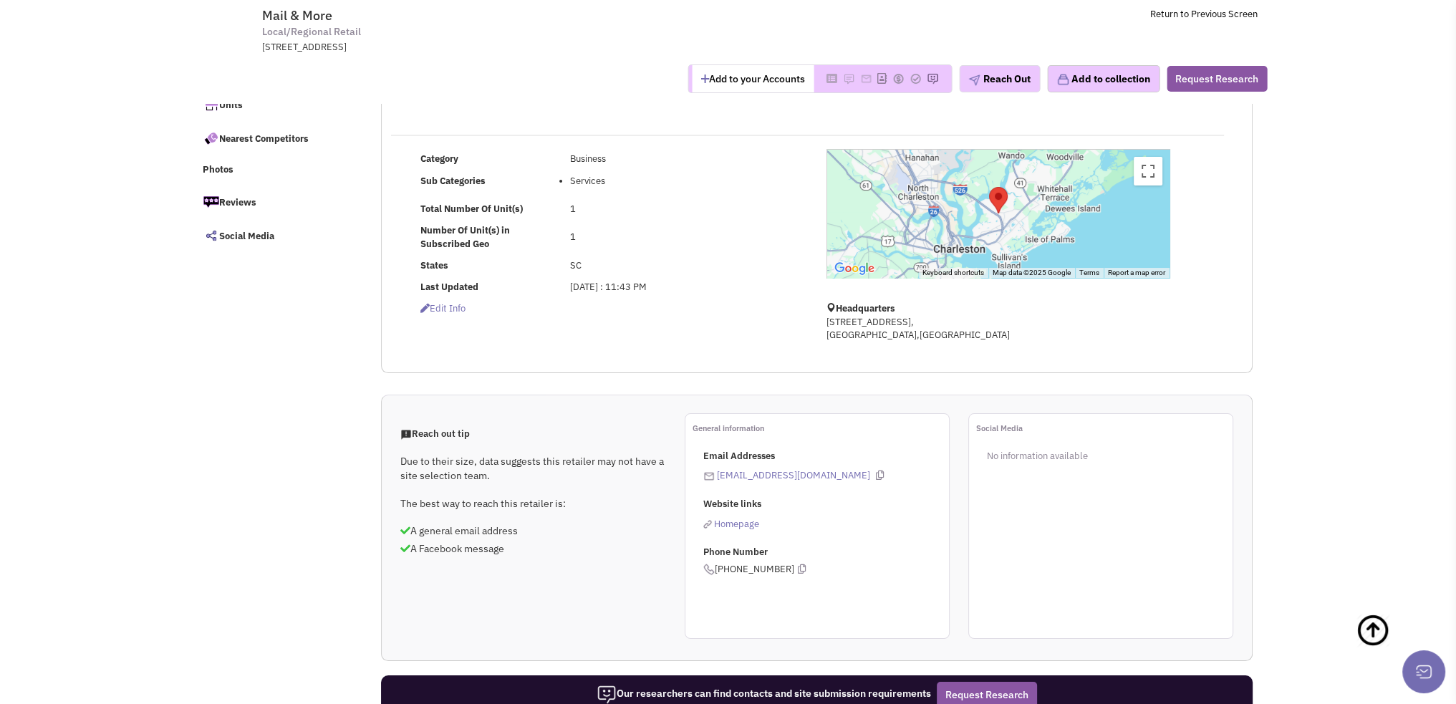
drag, startPoint x: 777, startPoint y: 473, endPoint x: 765, endPoint y: 475, distance: 12.4
click at [765, 475] on link "[EMAIL_ADDRESS][DOMAIN_NAME]" at bounding box center [793, 475] width 153 height 12
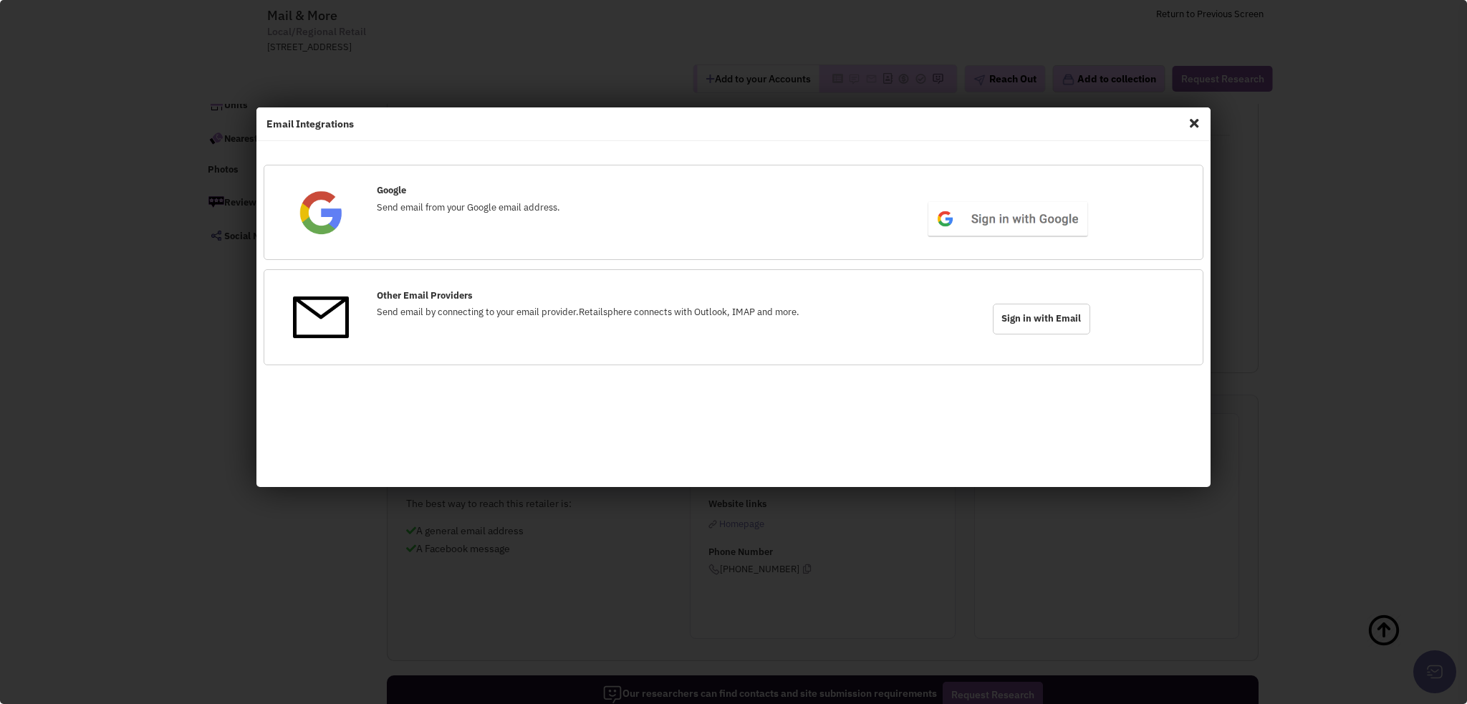
click at [1192, 122] on span "Close" at bounding box center [1194, 123] width 19 height 23
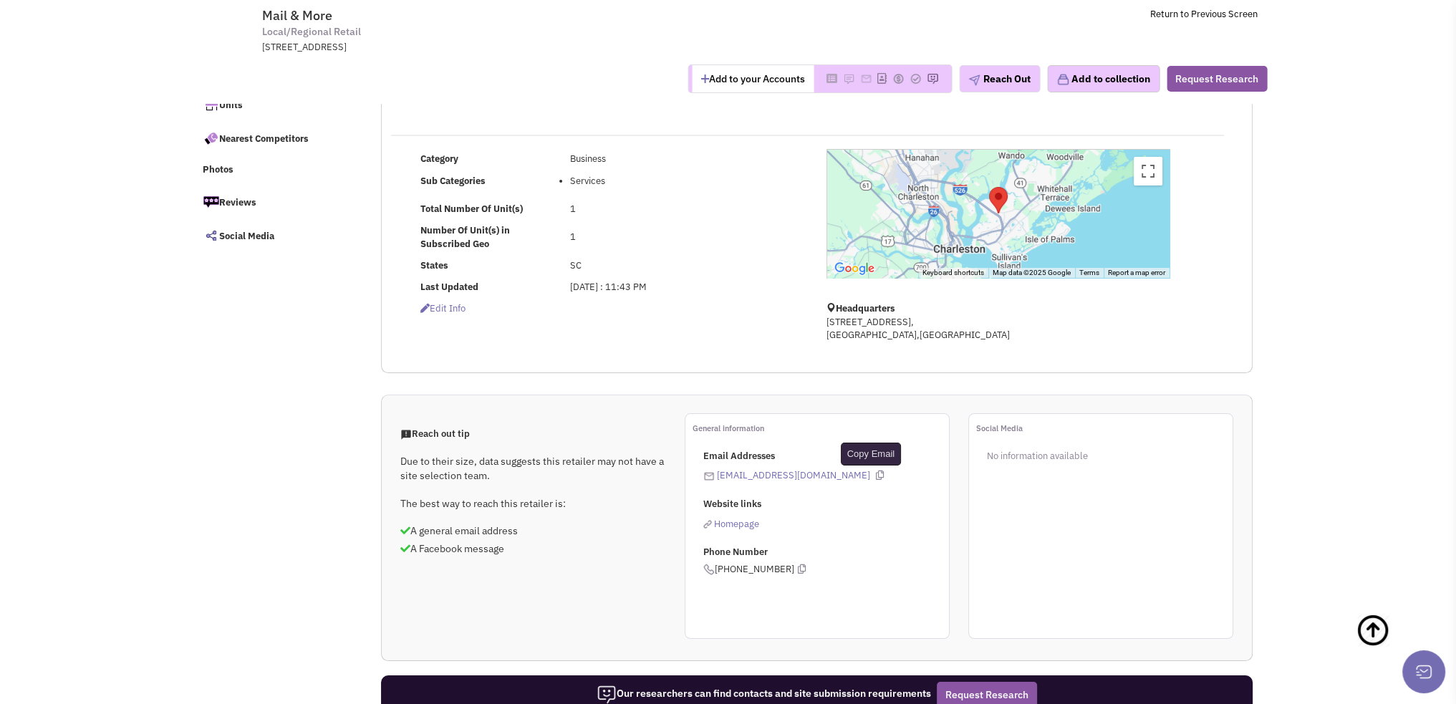
click at [876, 474] on icon at bounding box center [880, 475] width 8 height 9
